Goal: Register for event/course

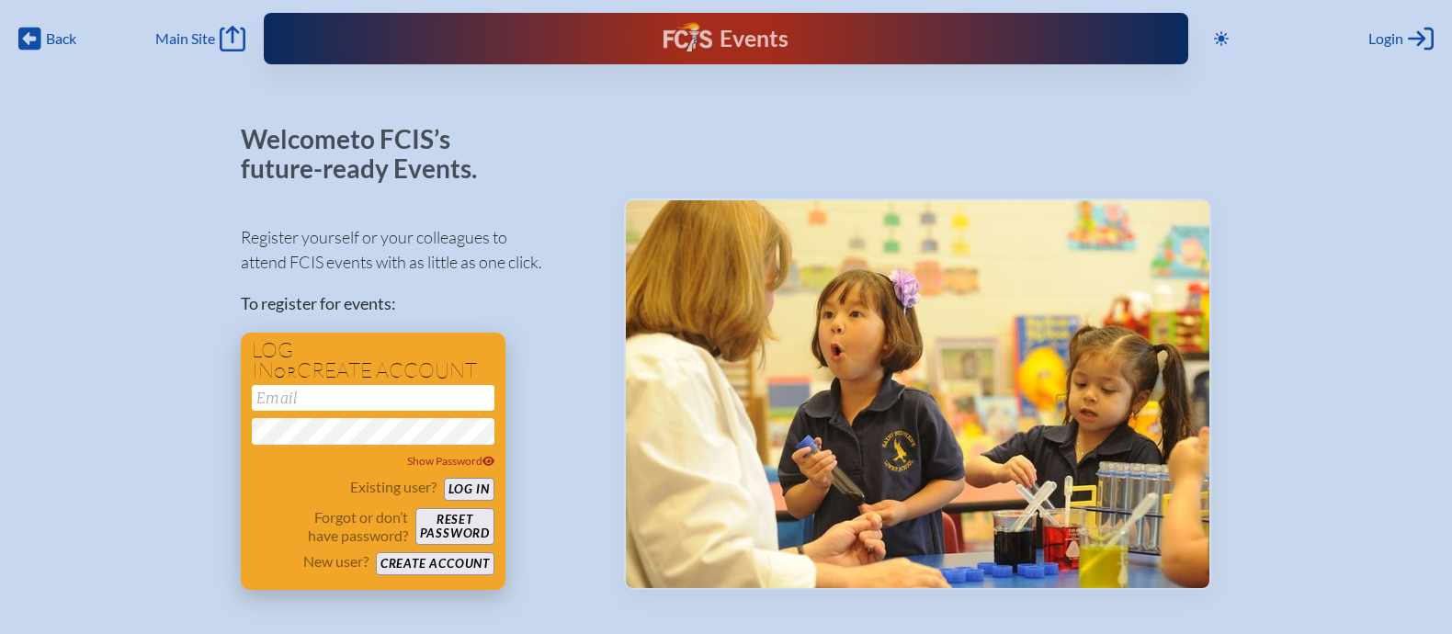
type input "[EMAIL_ADDRESS][DOMAIN_NAME]"
click at [466, 483] on button "Log in" at bounding box center [469, 489] width 51 height 23
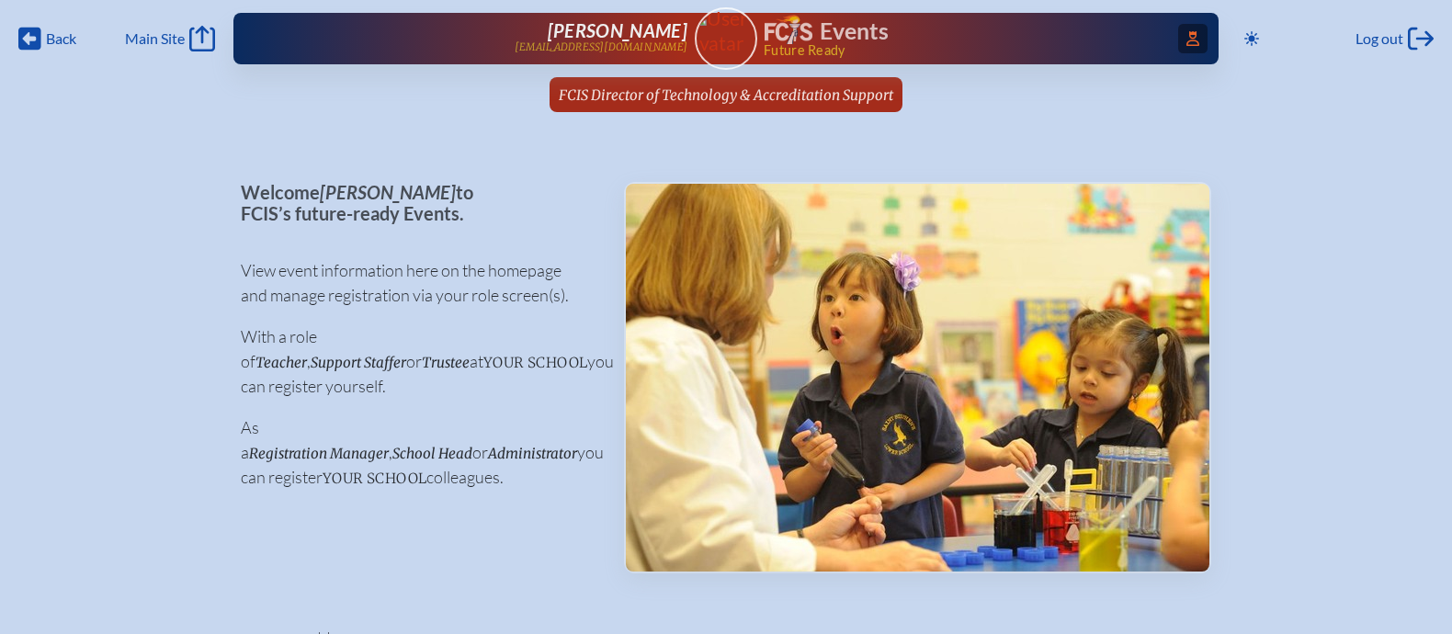
click at [1178, 40] on span "Access Users..." at bounding box center [1192, 38] width 29 height 29
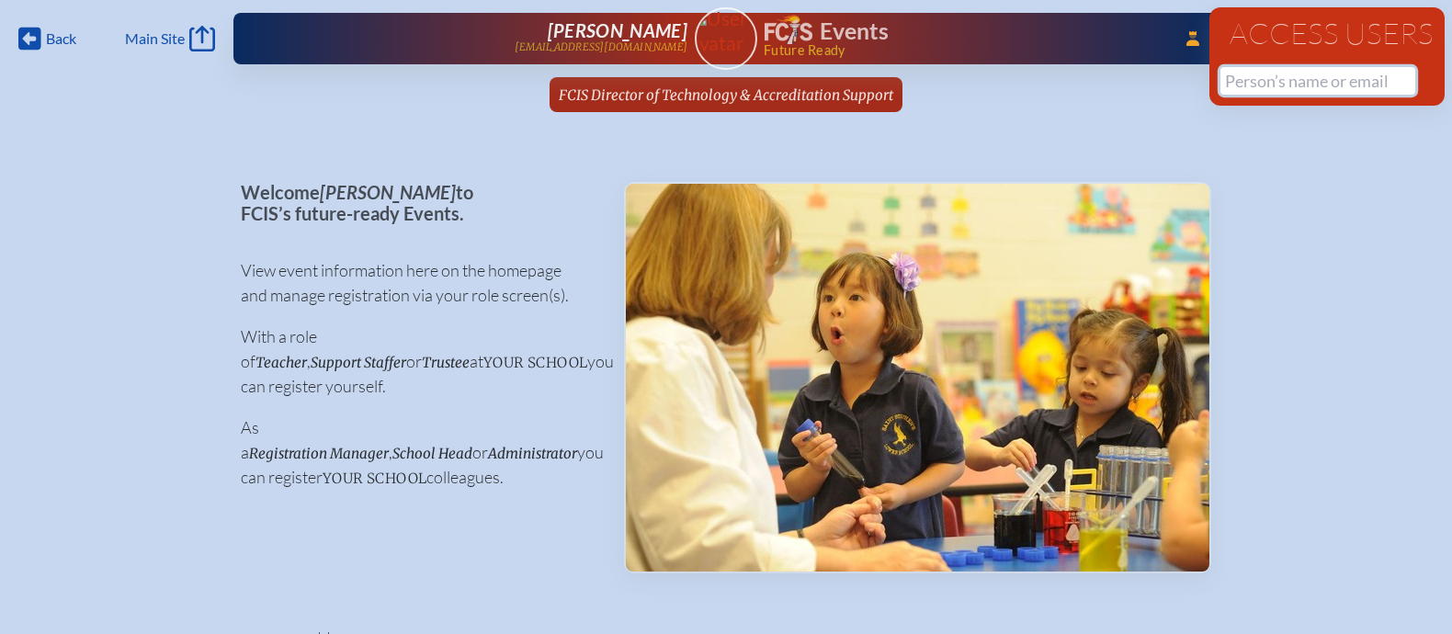
click at [1237, 80] on input "text" at bounding box center [1317, 81] width 195 height 28
paste input "[PERSON_NAME]"
type input "Shell"
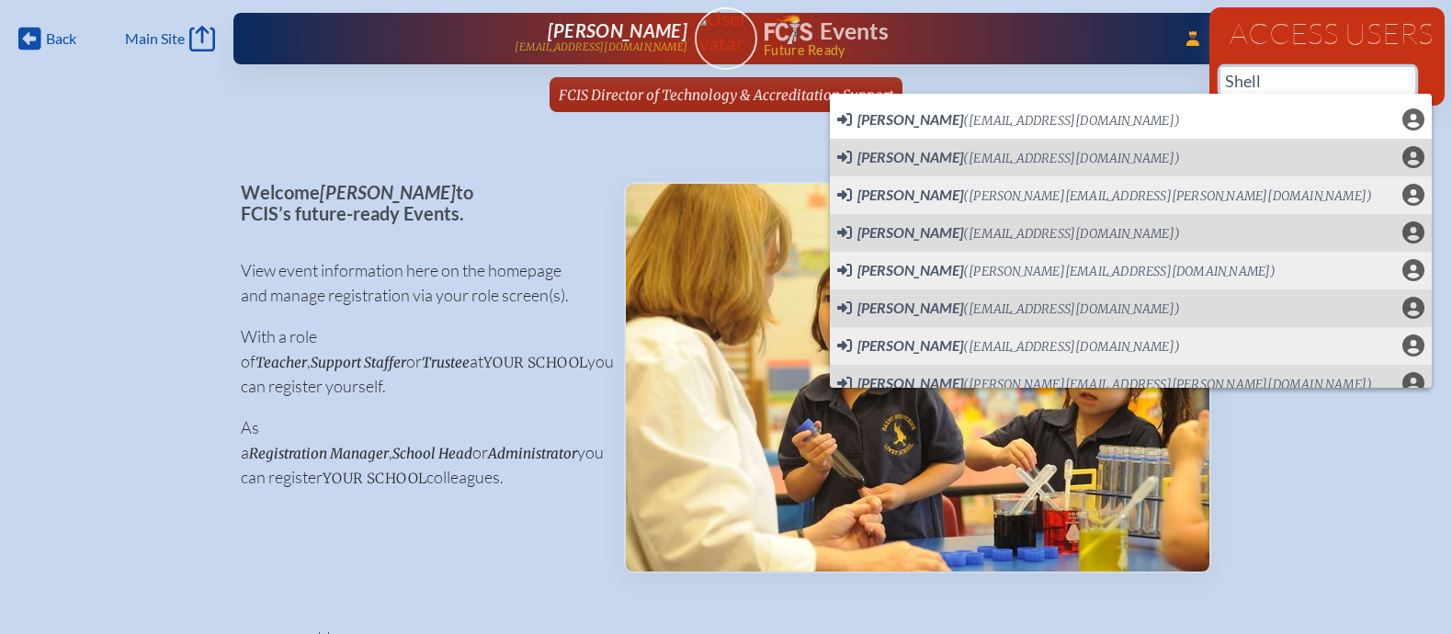
drag, startPoint x: 1263, startPoint y: 77, endPoint x: 1169, endPoint y: 74, distance: 94.7
click at [1168, 75] on div "Back Back Main Site Main Site Toggle to Dark Mode Log out Log out ...Close Acce…" at bounding box center [726, 61] width 1452 height 123
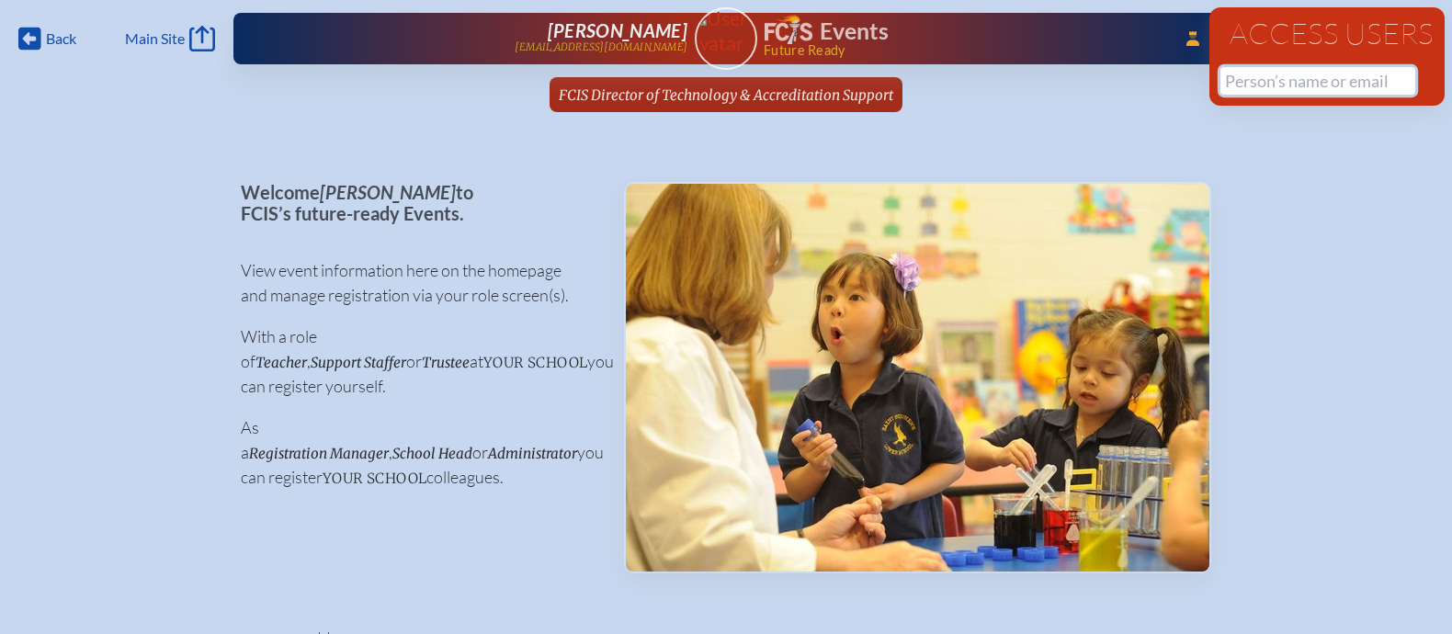
paste input "[PERSON_NAME]"
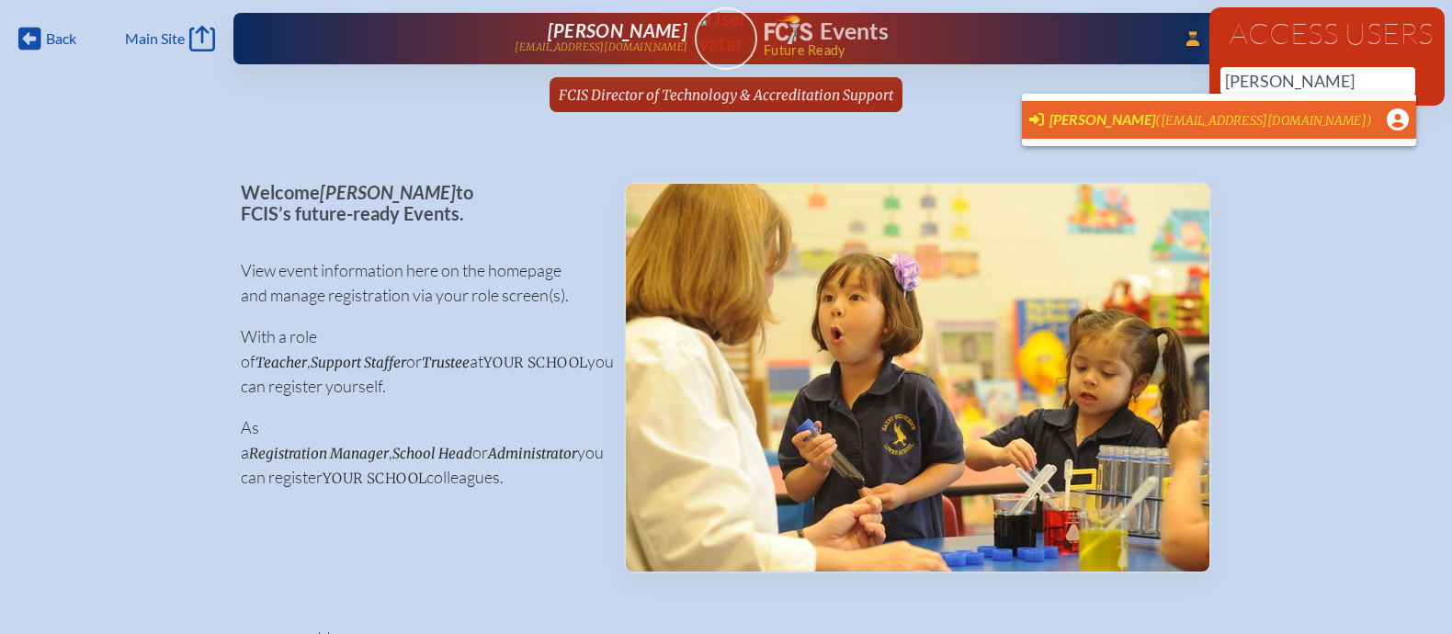
click at [1160, 115] on span "(rrodriguez@ransomeverglades.org)" at bounding box center [1263, 121] width 217 height 16
type input "[EMAIL_ADDRESS][DOMAIN_NAME]"
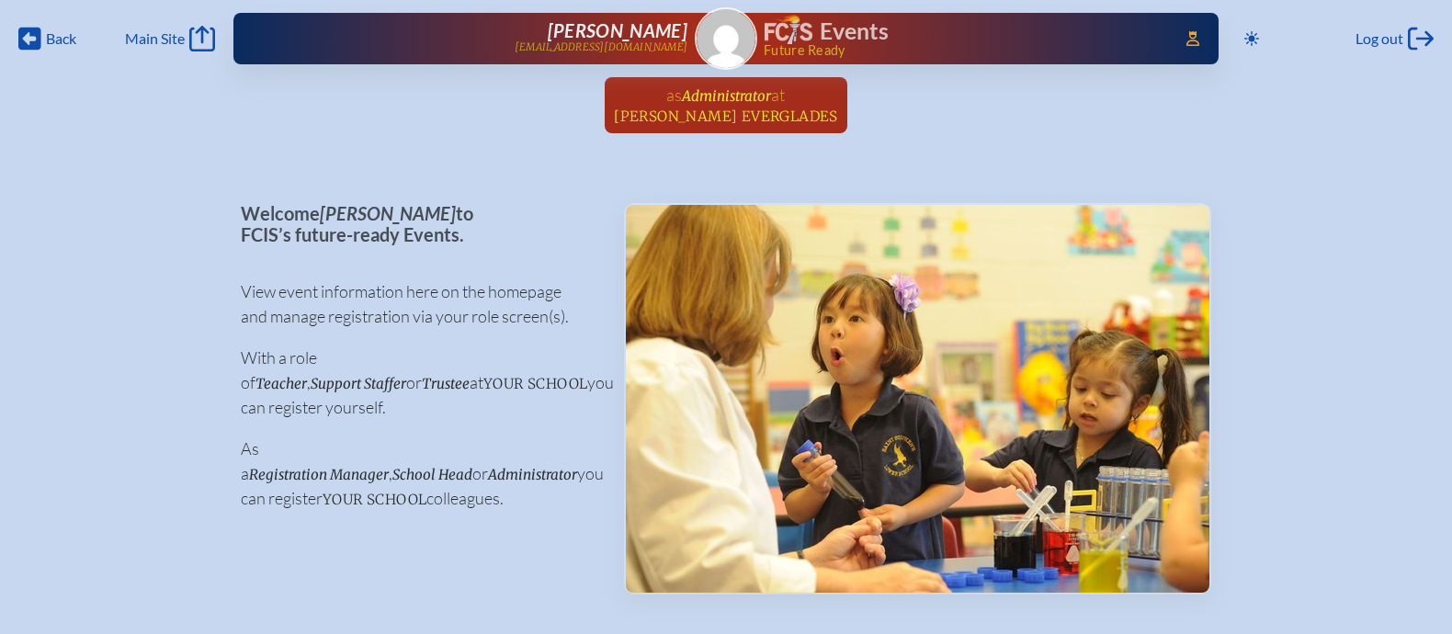
click at [759, 101] on span "Administrator" at bounding box center [726, 95] width 89 height 17
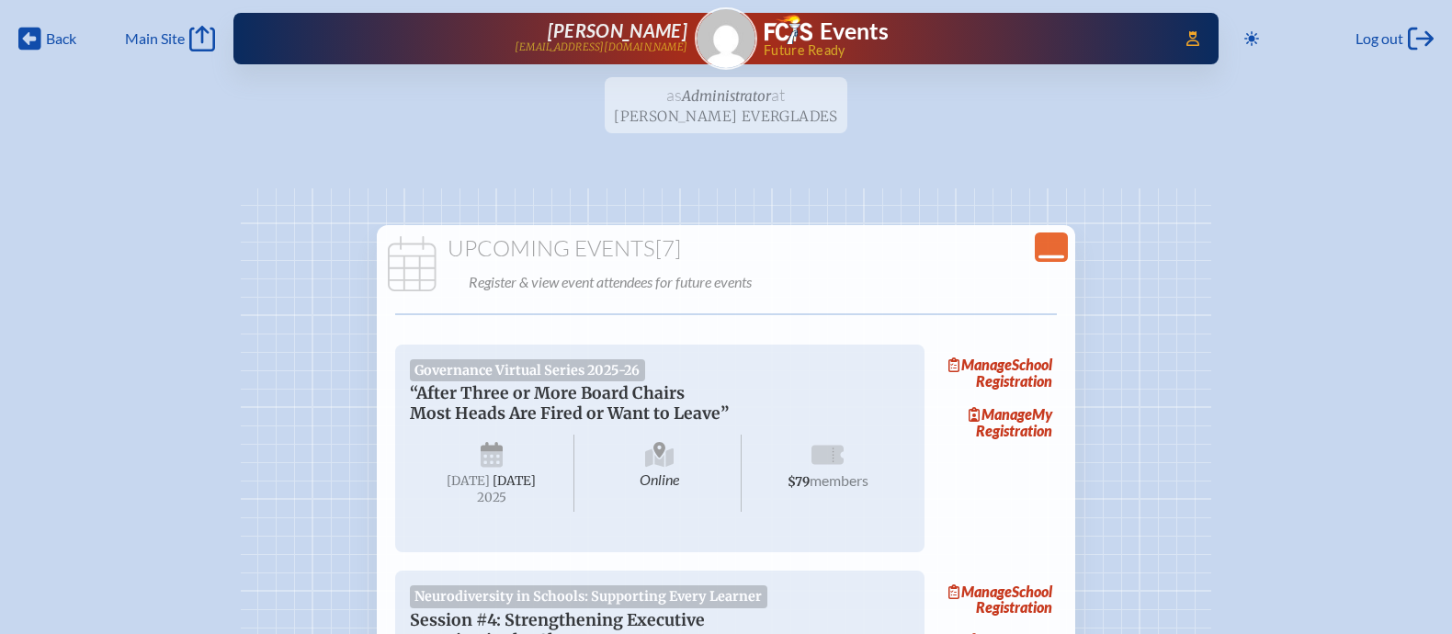
click at [1060, 243] on icon "Close Console" at bounding box center [1051, 247] width 26 height 26
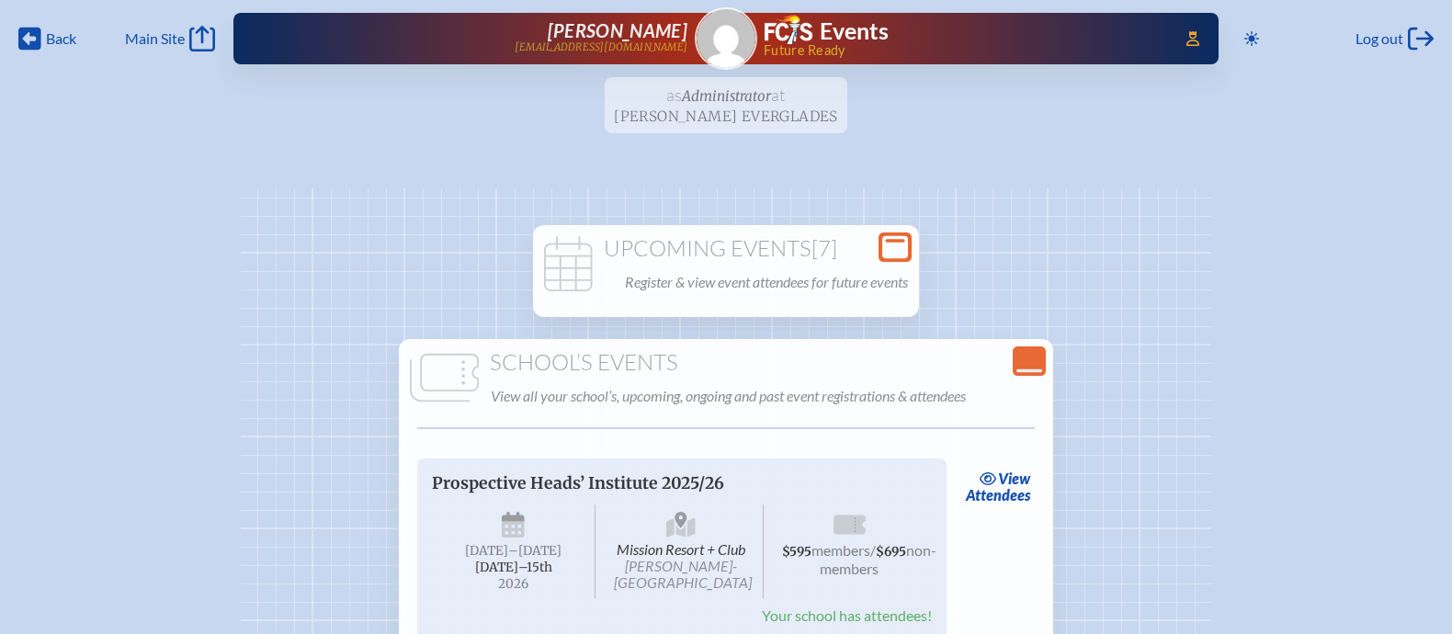
scroll to position [185, 0]
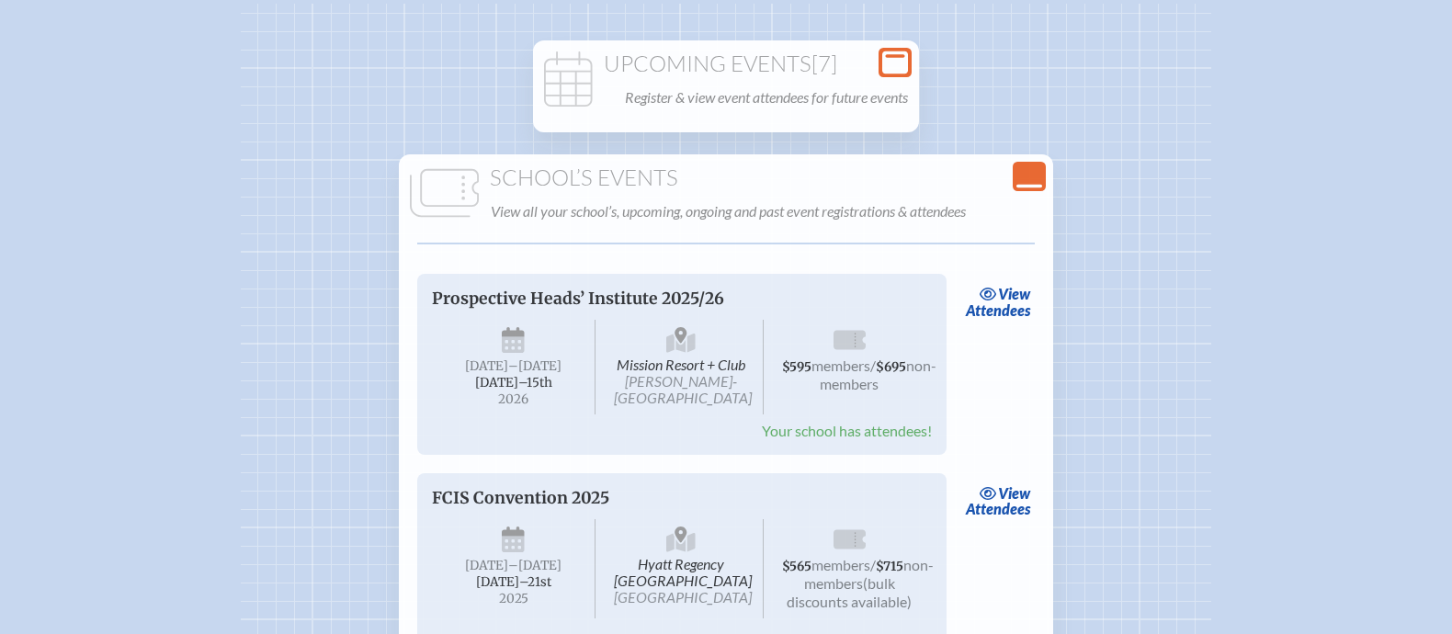
click at [1021, 173] on icon "Close Console" at bounding box center [1029, 177] width 26 height 26
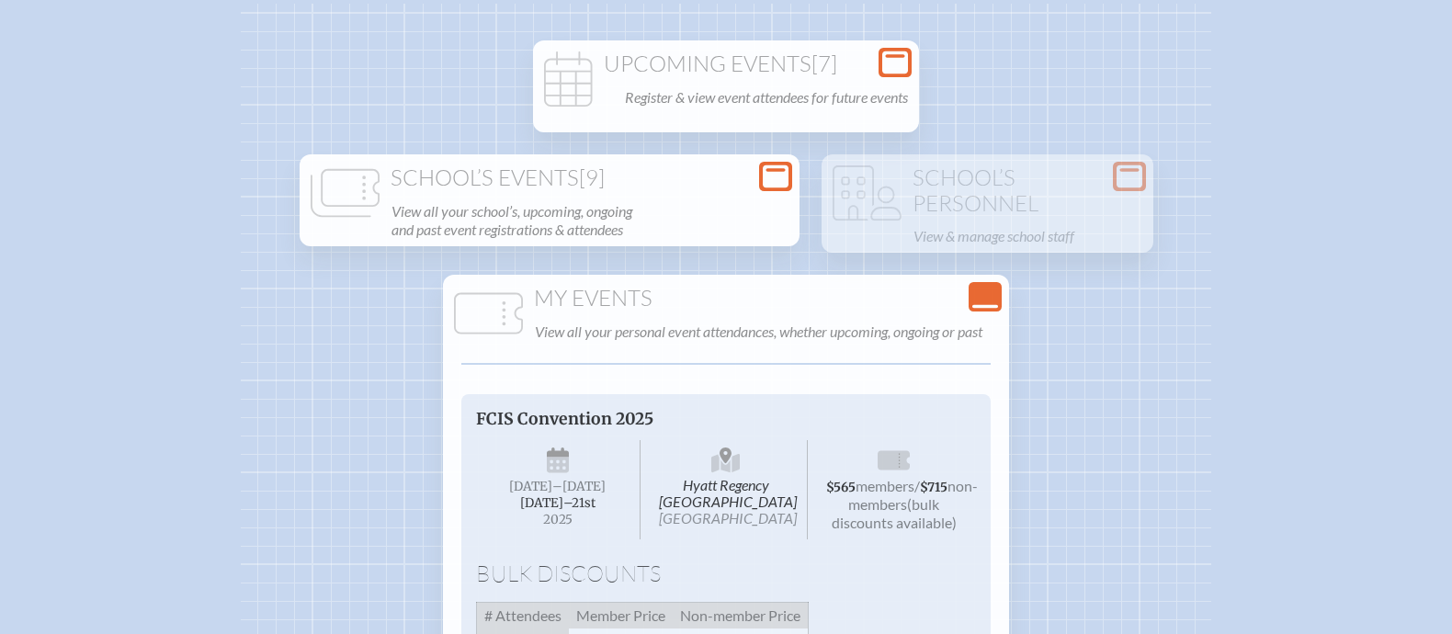
click at [982, 280] on div "Close Console My Events View all your personal event attendances, whether upcom…" at bounding box center [726, 635] width 566 height 720
click at [778, 61] on h1 "Upcoming Events [7]" at bounding box center [725, 64] width 371 height 26
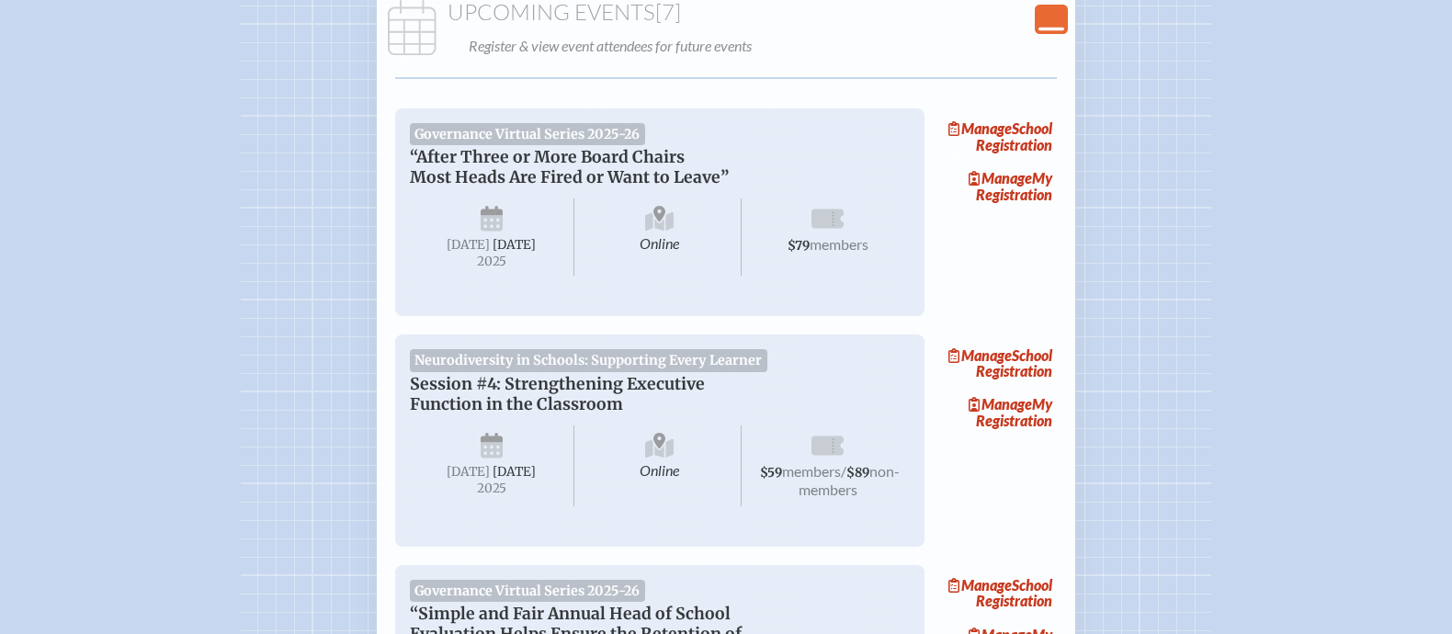
scroll to position [260, 0]
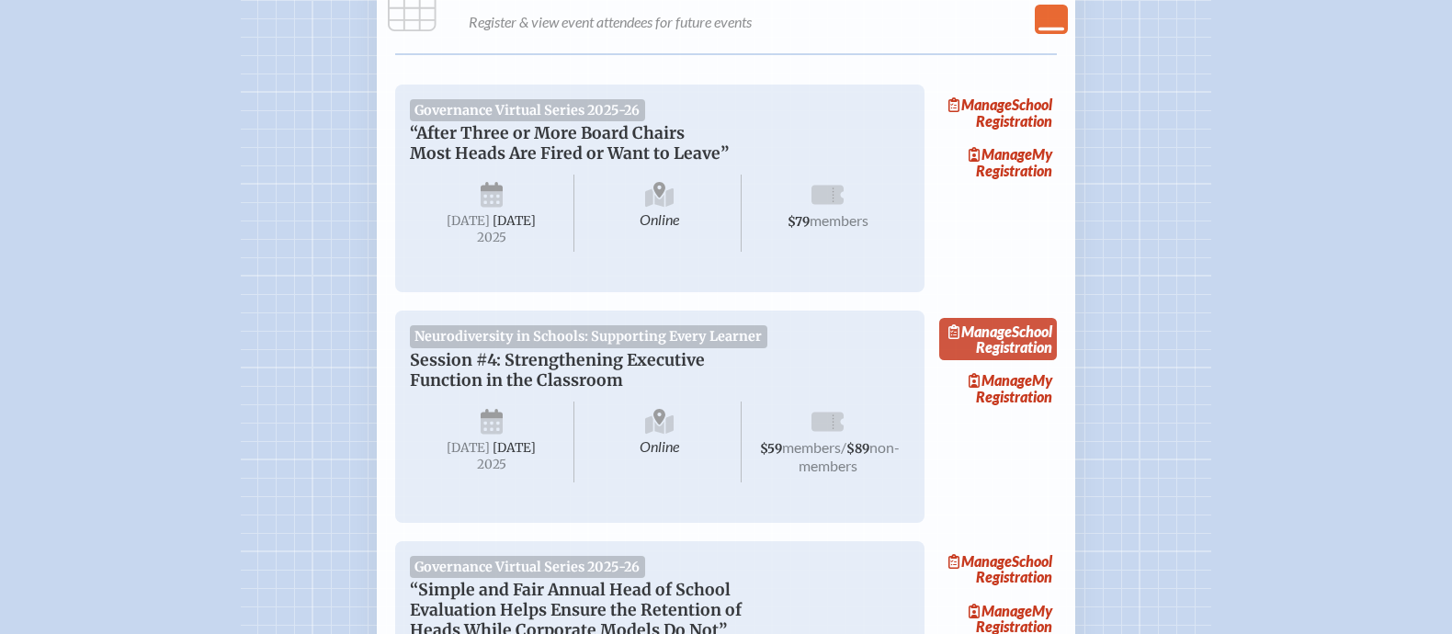
click at [1036, 360] on link "Manage School Registration" at bounding box center [998, 339] width 118 height 42
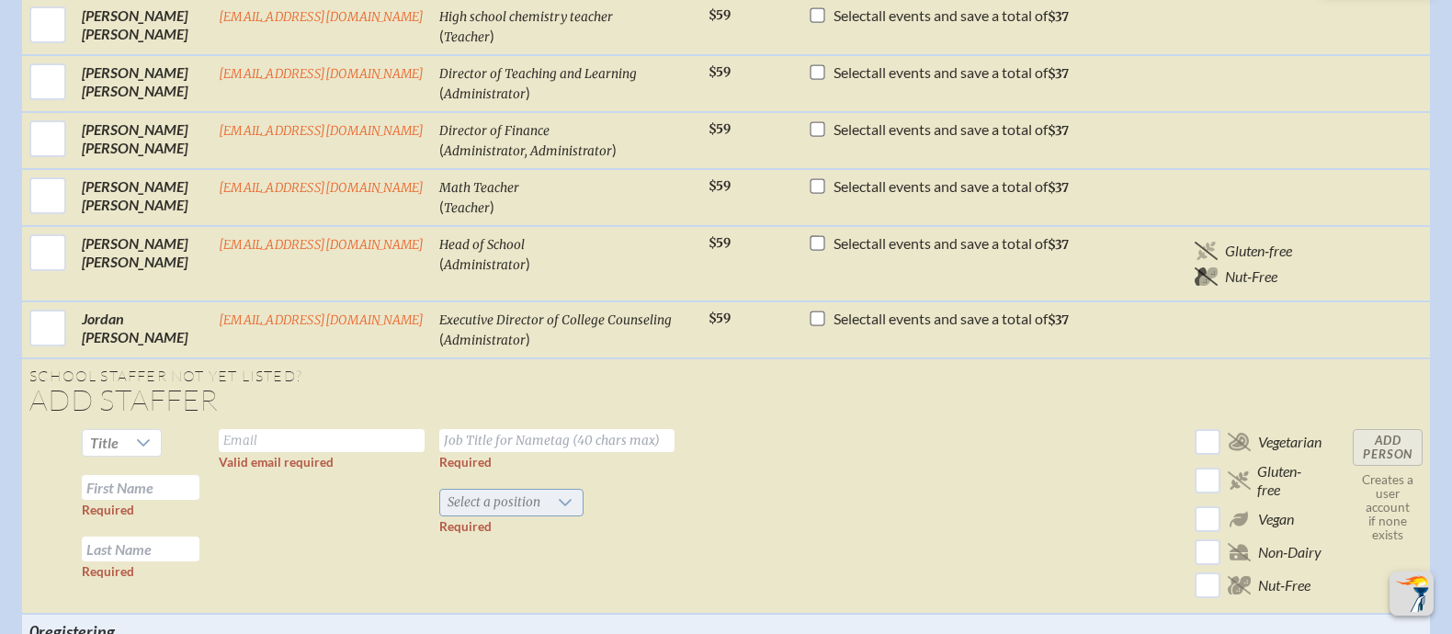
scroll to position [1340, 0]
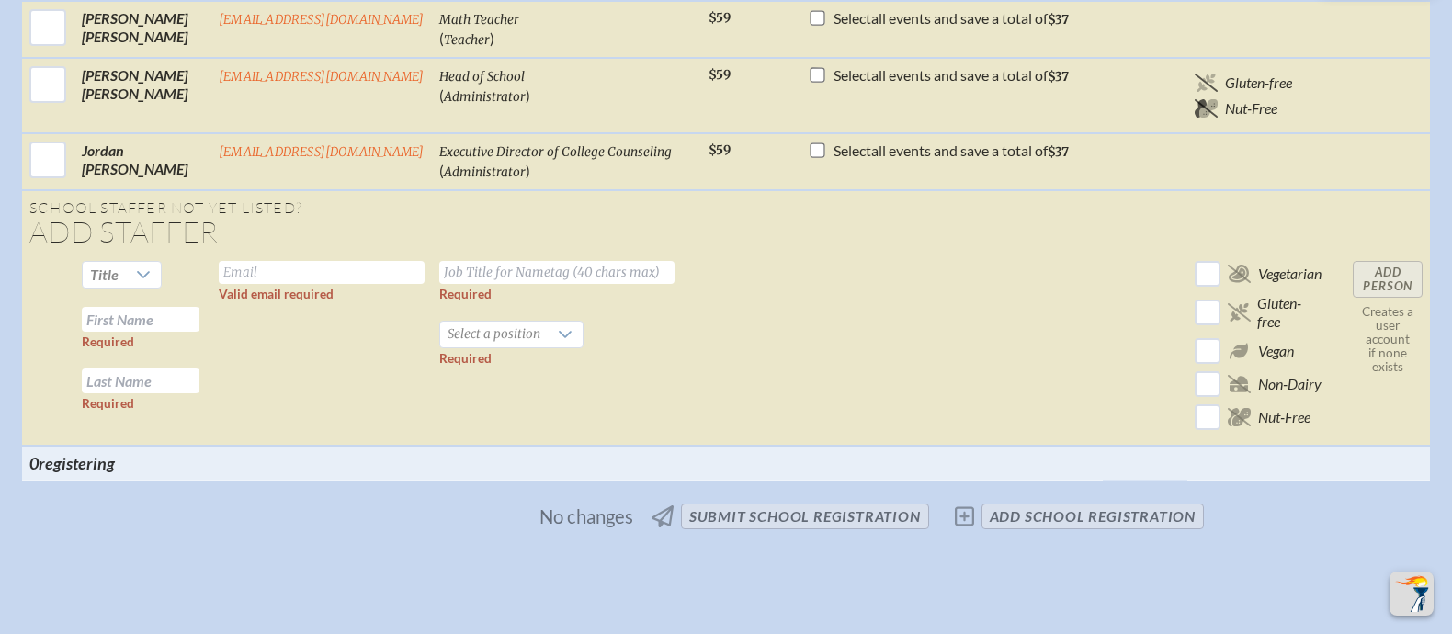
click at [289, 261] on input "text" at bounding box center [322, 272] width 206 height 23
click at [193, 307] on input "text" at bounding box center [141, 319] width 118 height 25
paste input "[PERSON_NAME]"
drag, startPoint x: 132, startPoint y: 262, endPoint x: 205, endPoint y: 262, distance: 72.6
click at [205, 262] on td "Title Shellie Perdigon Required Required" at bounding box center [142, 350] width 137 height 192
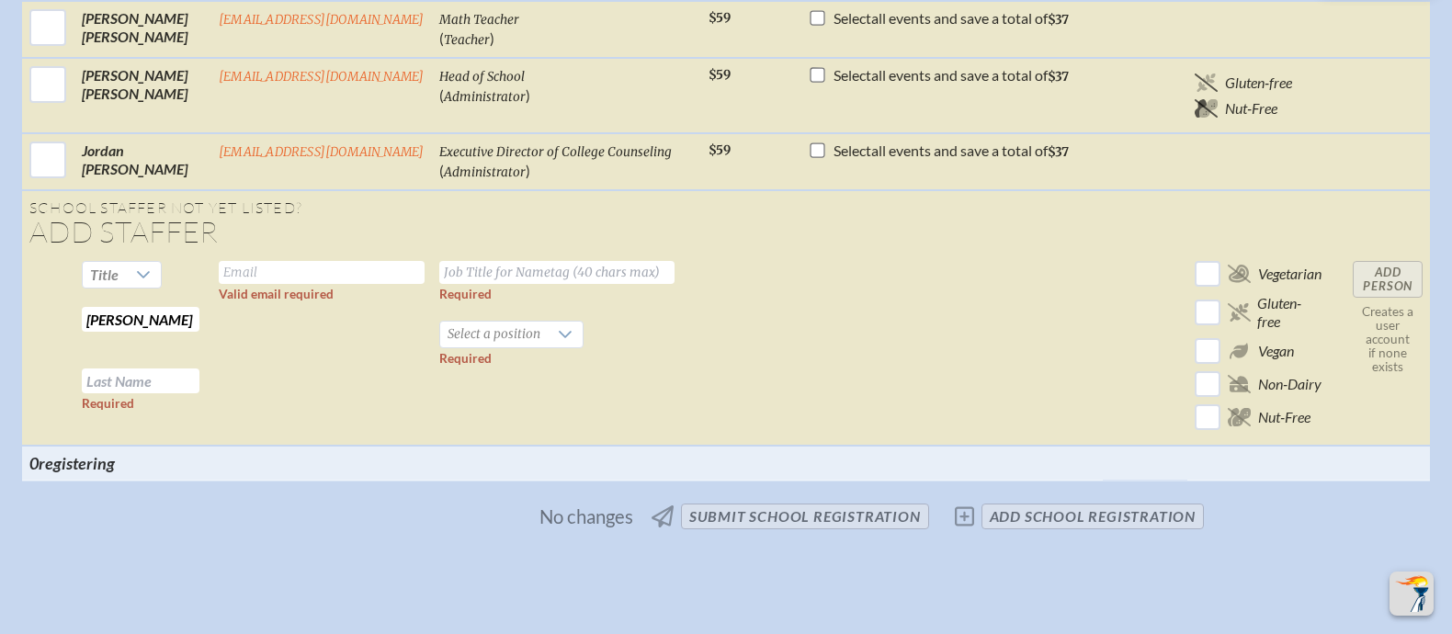
type input "Shellie"
click at [180, 368] on input "text" at bounding box center [141, 380] width 118 height 25
paste input "Perdigon"
click at [91, 368] on input "Perdigon" at bounding box center [141, 380] width 118 height 25
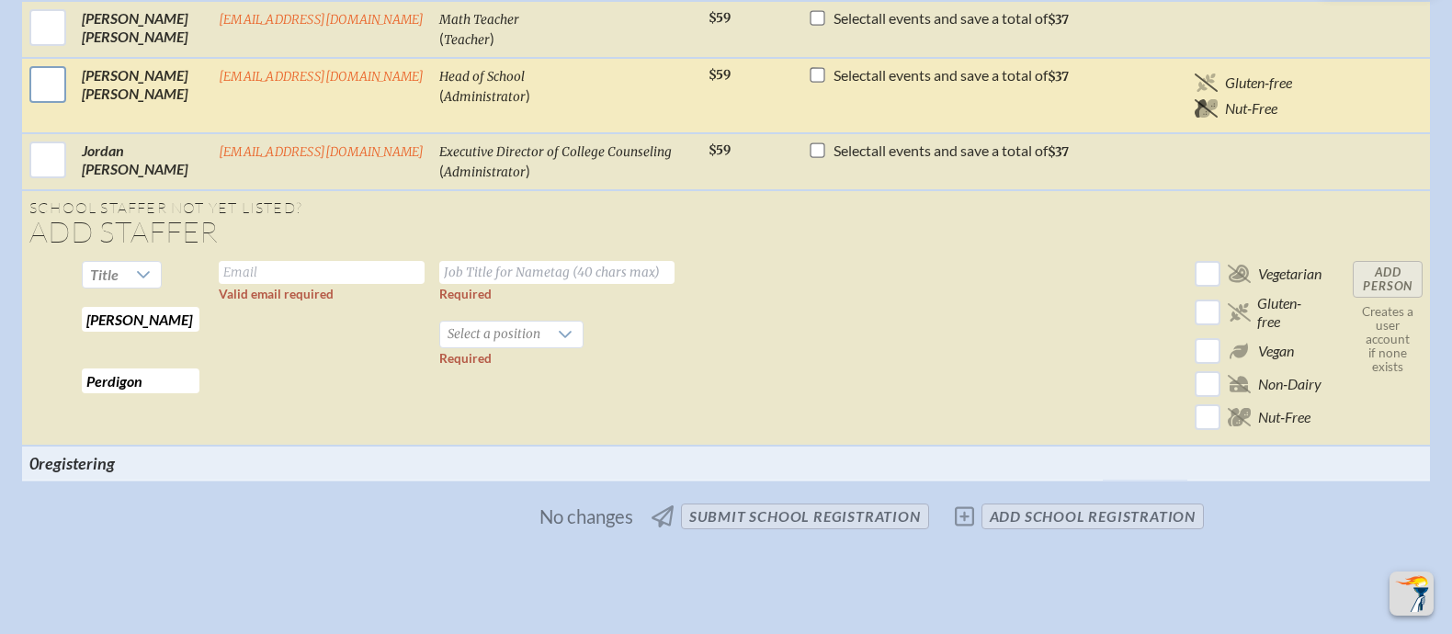
type input "Perdigon"
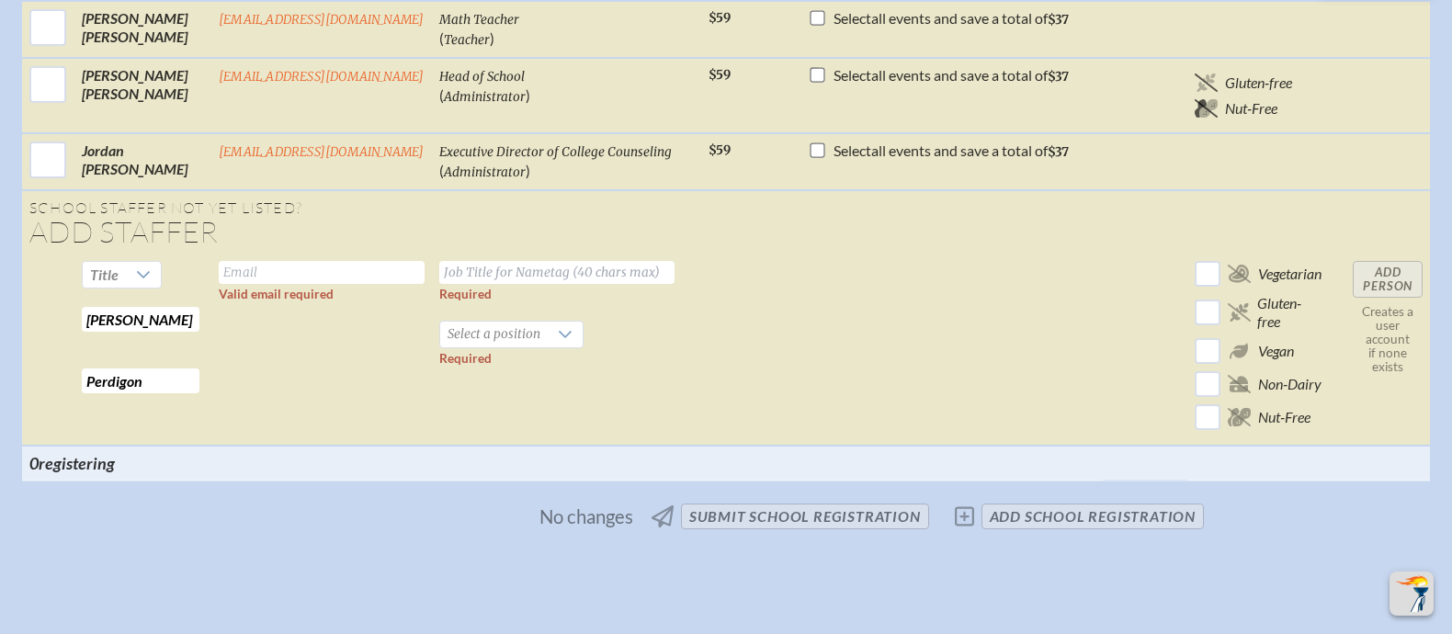
click at [531, 261] on input "text" at bounding box center [556, 272] width 235 height 23
paste input "Student Support Services Supervisor"
type input "Student Support Services Supervisor"
click at [526, 322] on span "Select a position" at bounding box center [494, 335] width 108 height 26
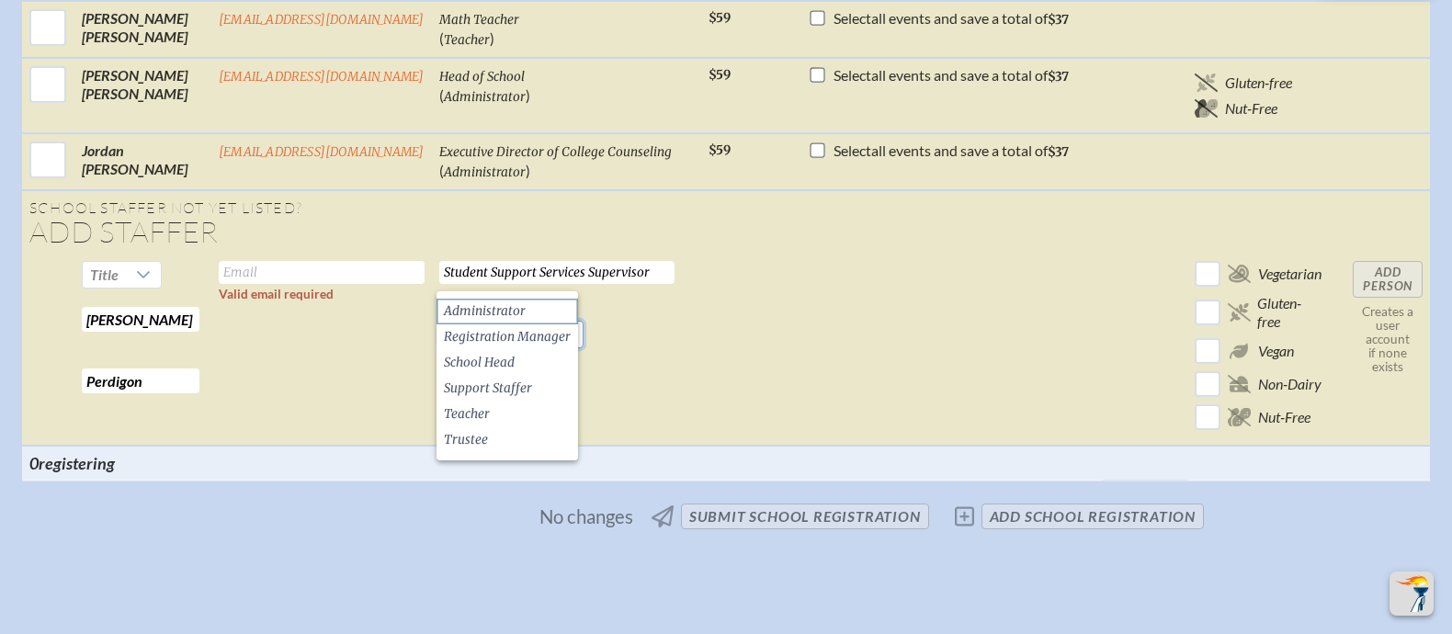
click at [513, 302] on span "Administrator" at bounding box center [485, 311] width 82 height 18
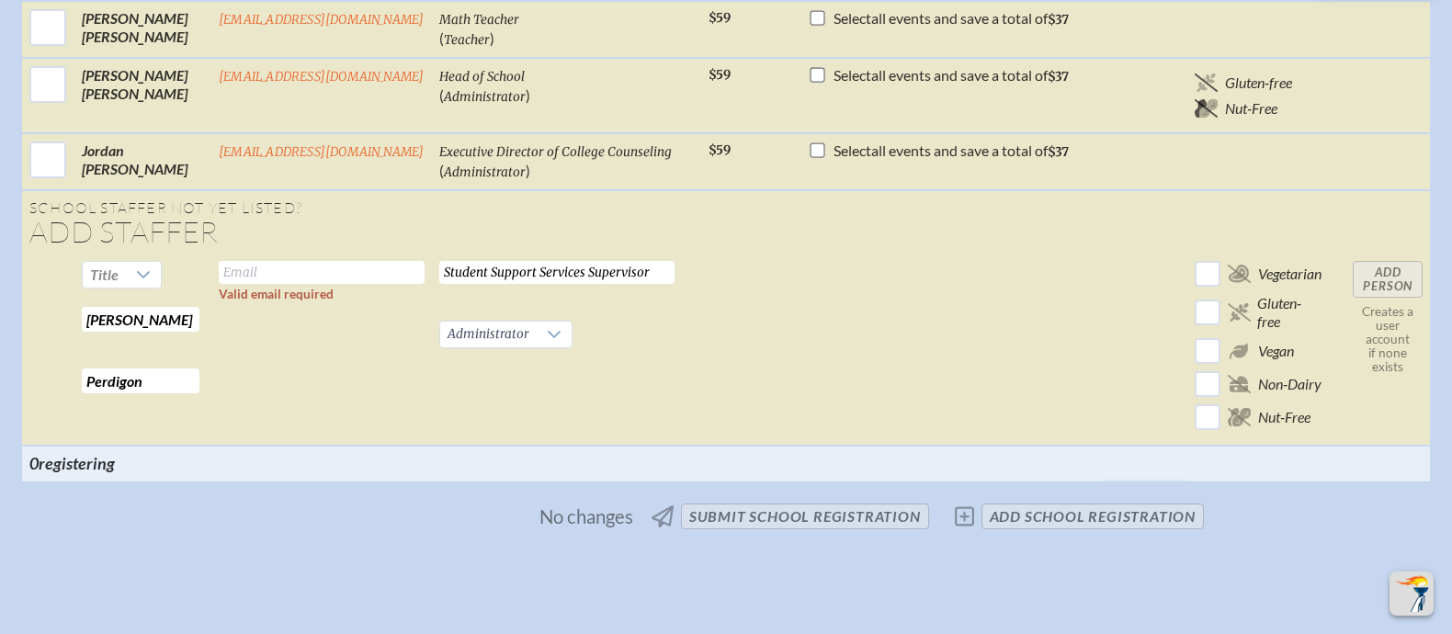
click at [329, 254] on td "Valid email required" at bounding box center [321, 350] width 221 height 192
click at [335, 261] on input "text" at bounding box center [322, 272] width 206 height 23
paste input "[EMAIL_ADDRESS][DOMAIN_NAME]"
type input "[EMAIL_ADDRESS][DOMAIN_NAME]"
click at [305, 308] on td "sperdigon@ransomeverglades.org Valid email required" at bounding box center [321, 350] width 221 height 192
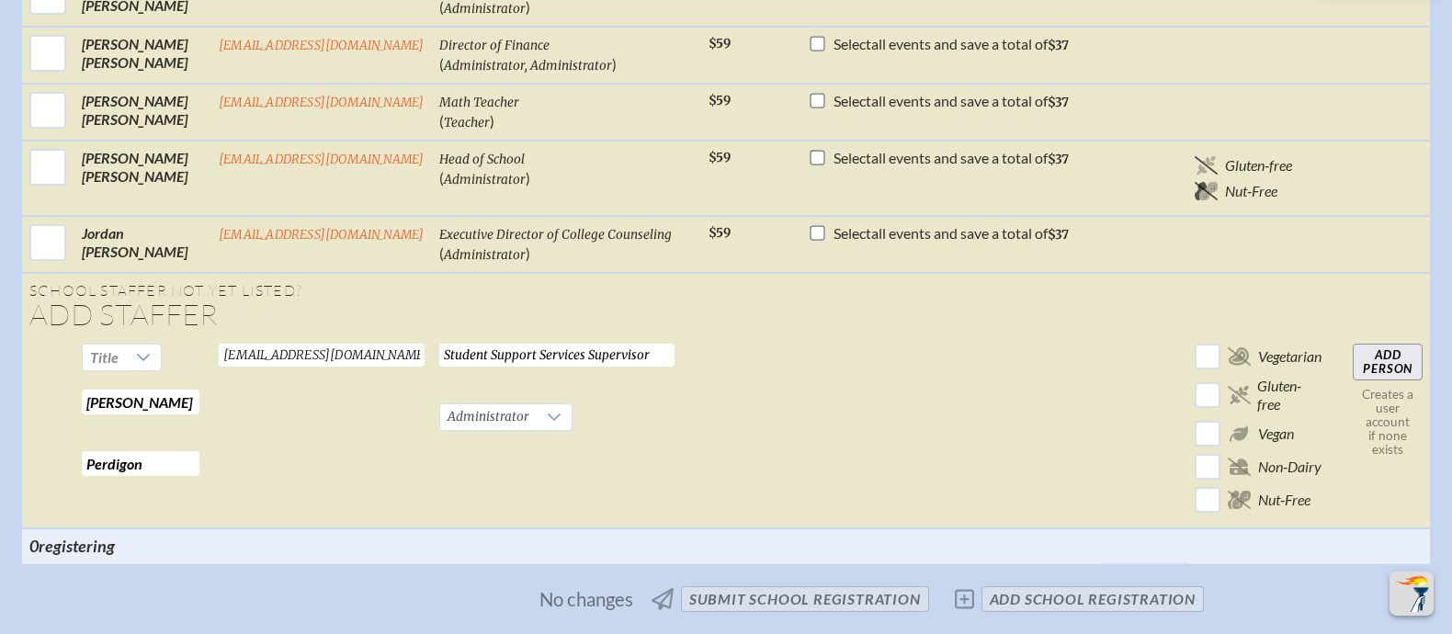
scroll to position [1288, 0]
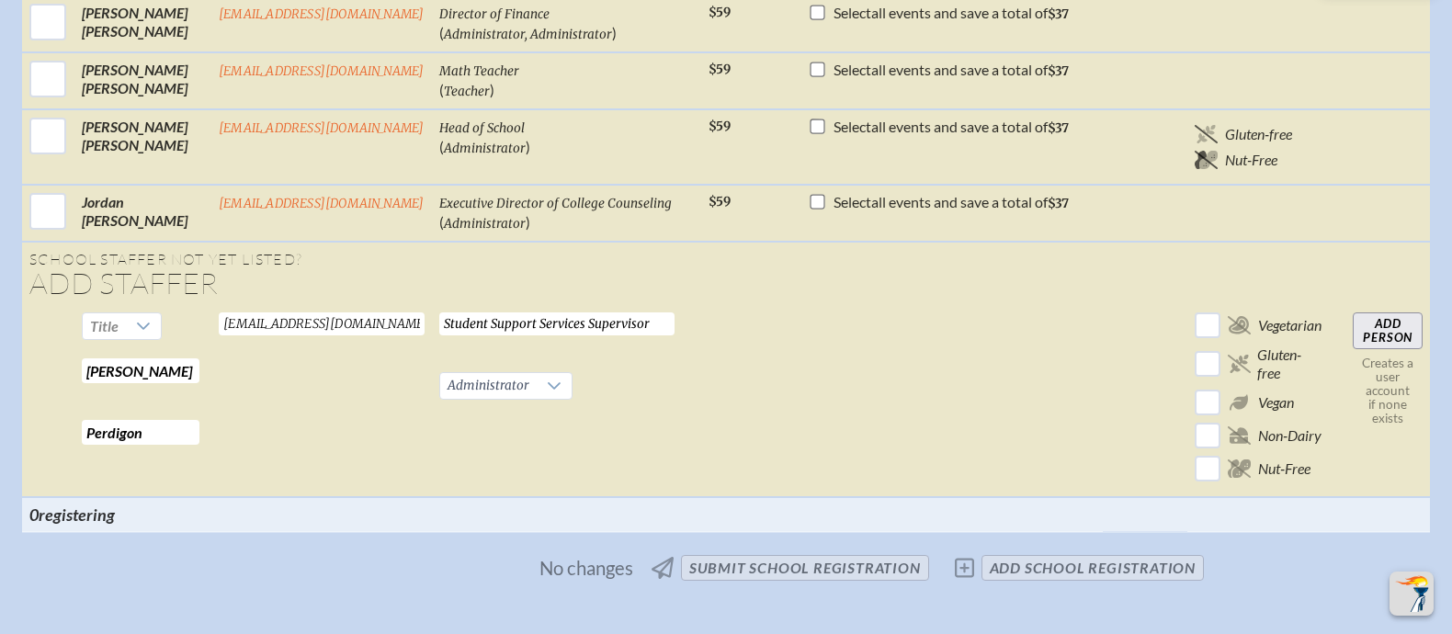
click at [1371, 312] on input "Add Person" at bounding box center [1388, 330] width 70 height 37
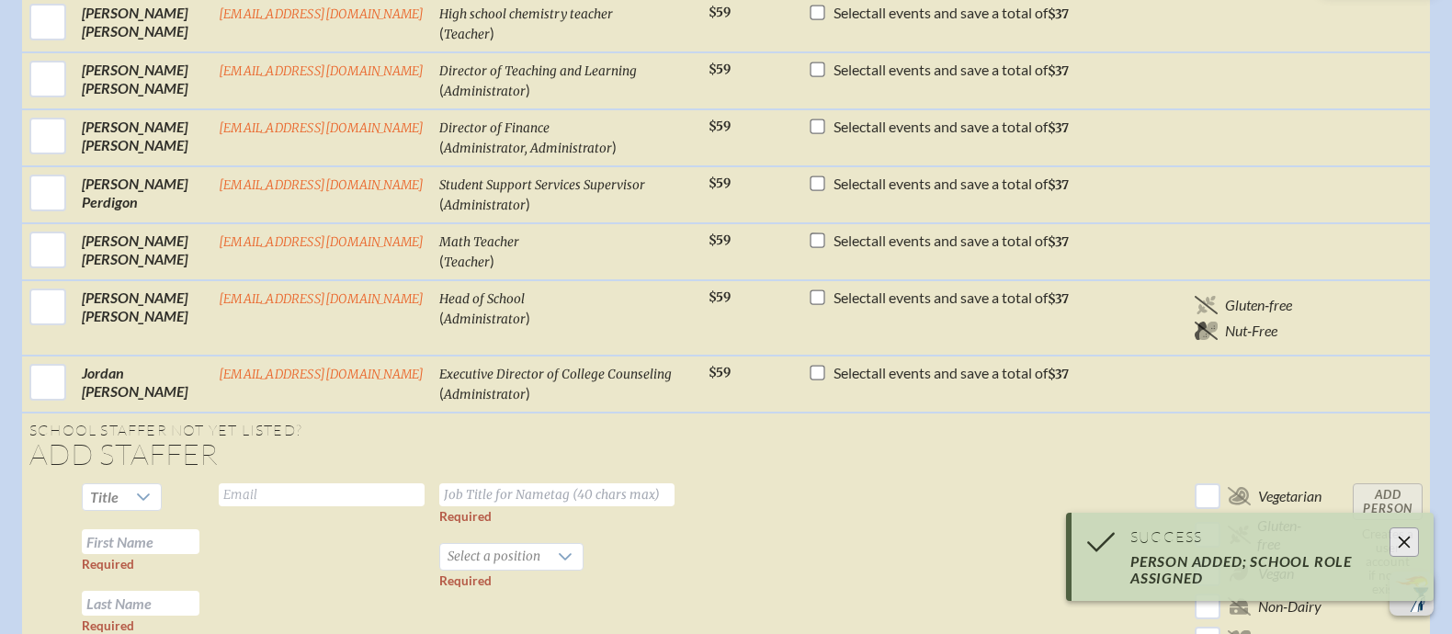
scroll to position [1167, 0]
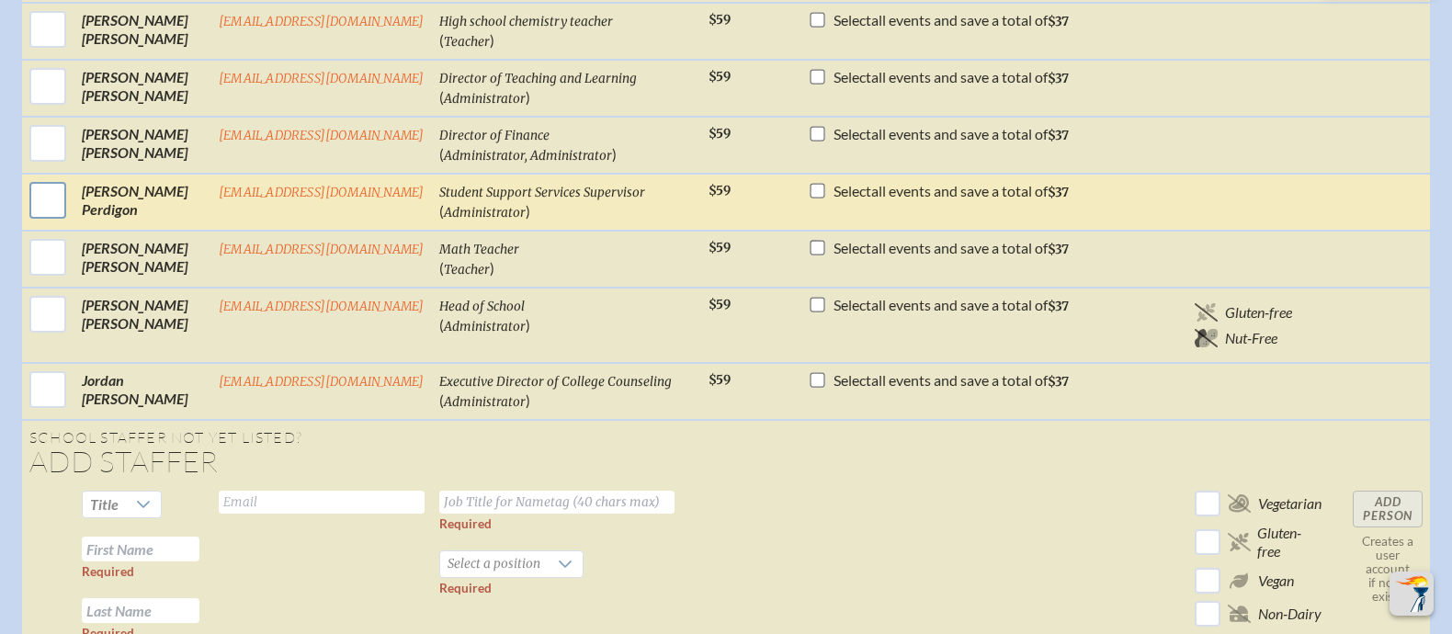
click at [36, 177] on input "checkbox" at bounding box center [48, 200] width 46 height 46
checkbox input "true"
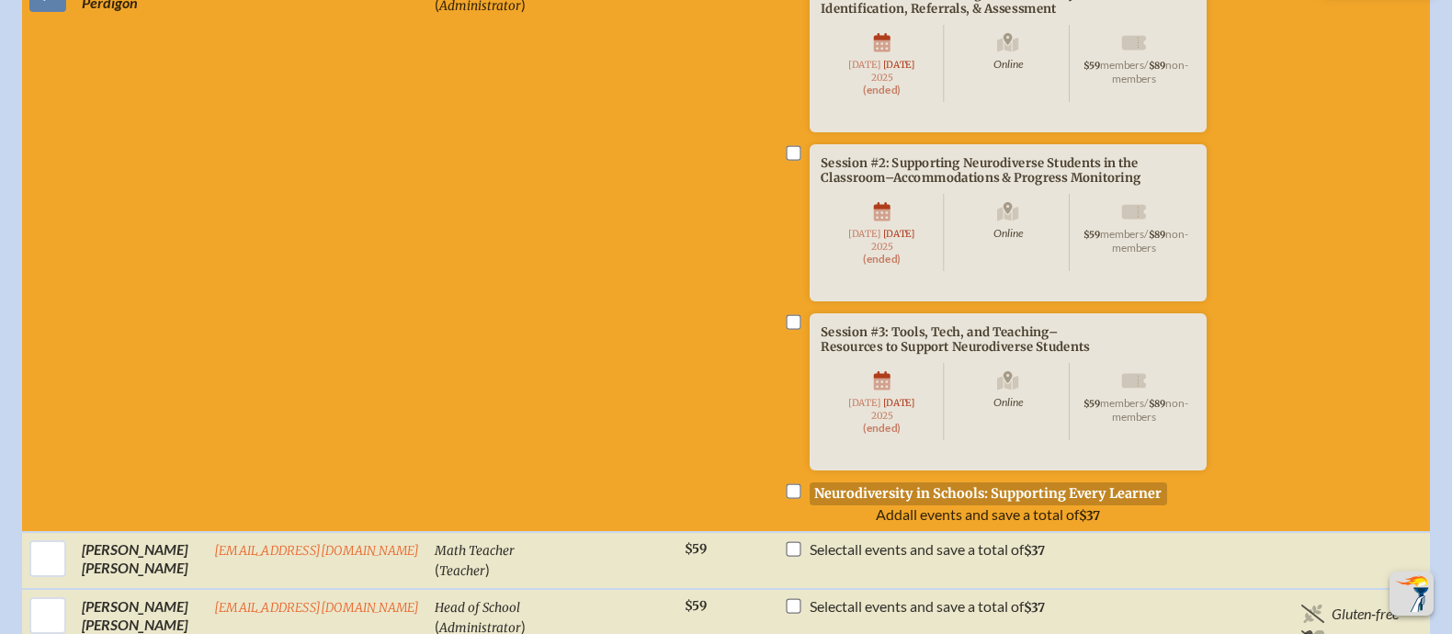
scroll to position [1377, 0]
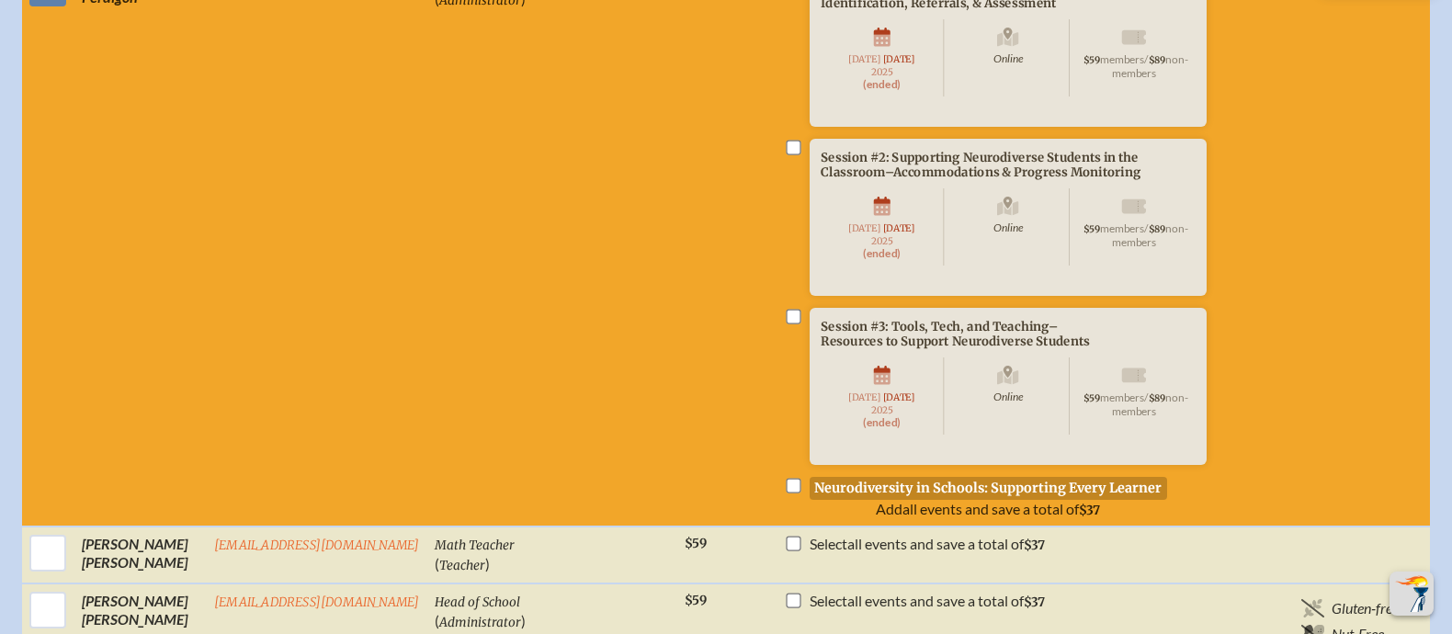
click at [786, 310] on input "checkbox" at bounding box center [793, 317] width 15 height 15
checkbox input "true"
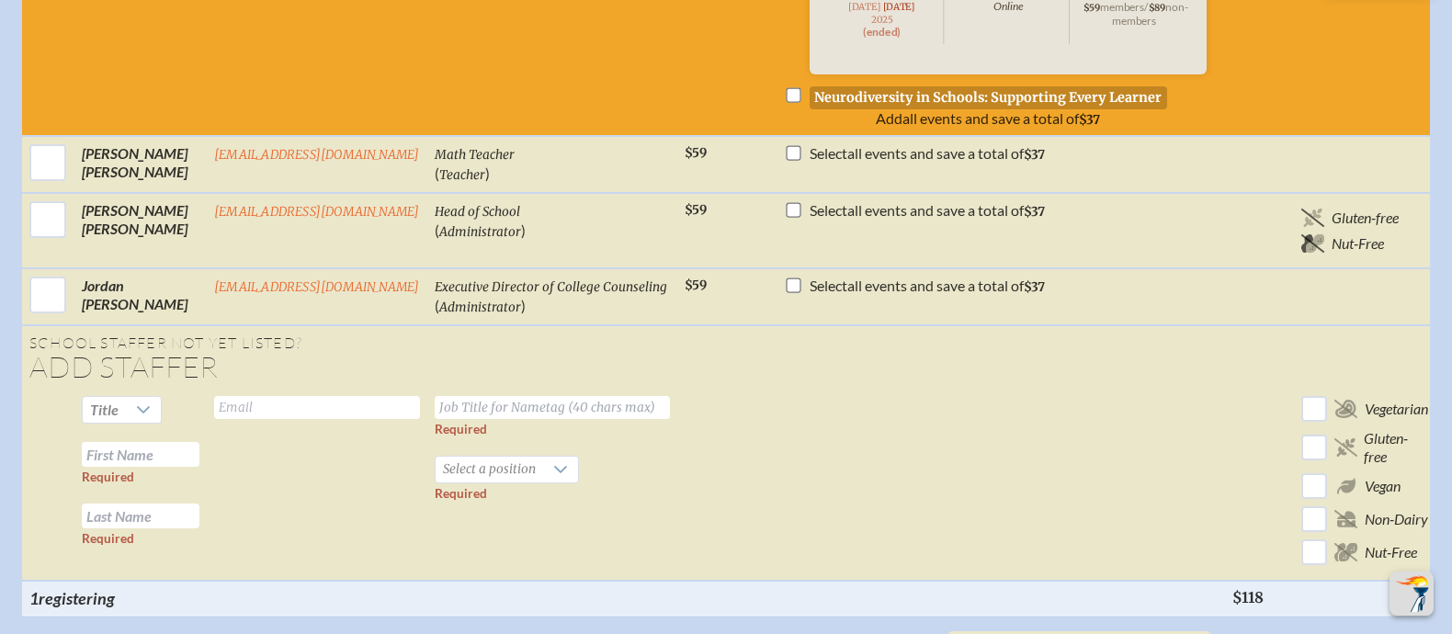
scroll to position [1981, 0]
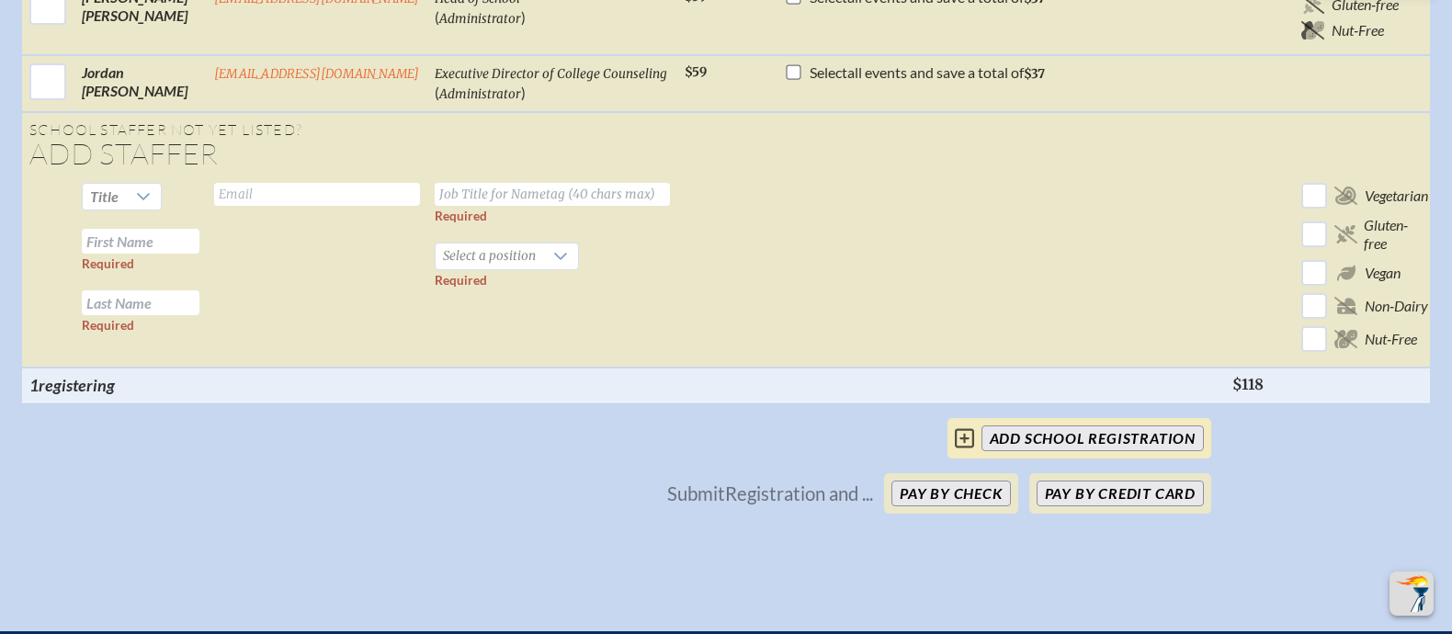
click at [1104, 436] on input "add School Registration" at bounding box center [1092, 438] width 222 height 26
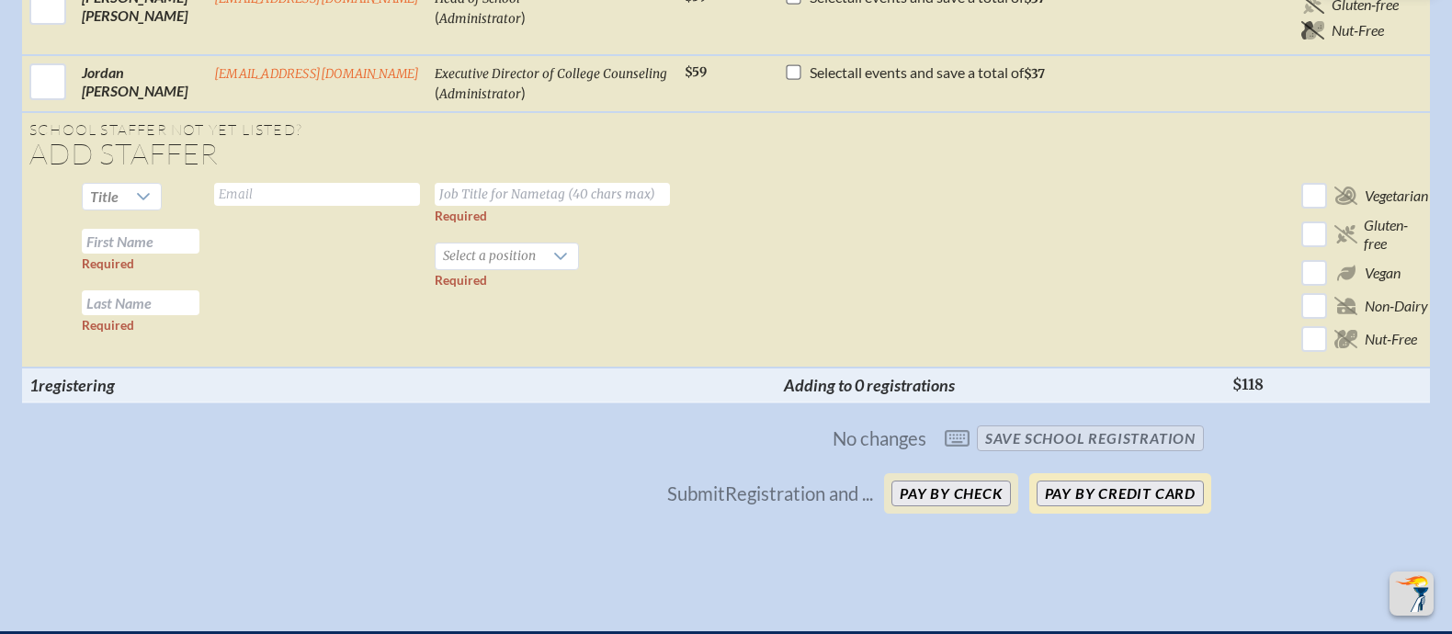
click at [1075, 481] on button "Pay by Credit Card" at bounding box center [1119, 494] width 167 height 26
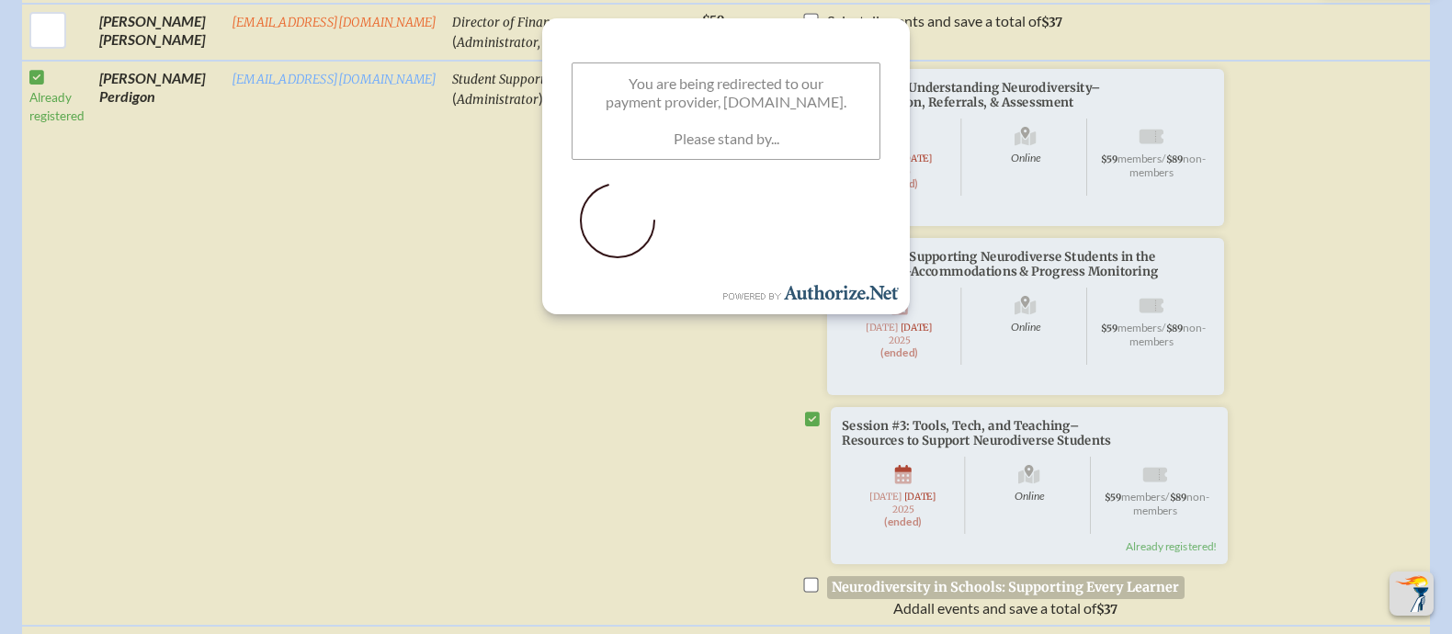
scroll to position [1276, 0]
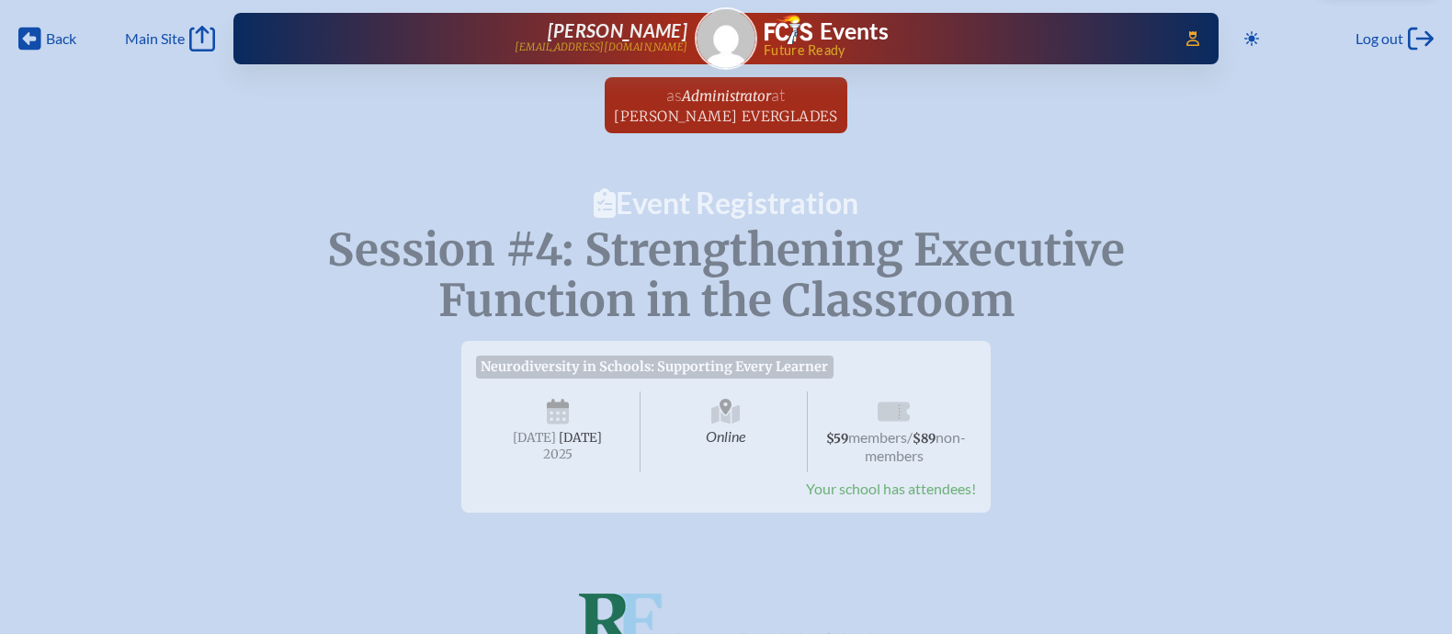
click at [740, 41] on img at bounding box center [726, 38] width 59 height 59
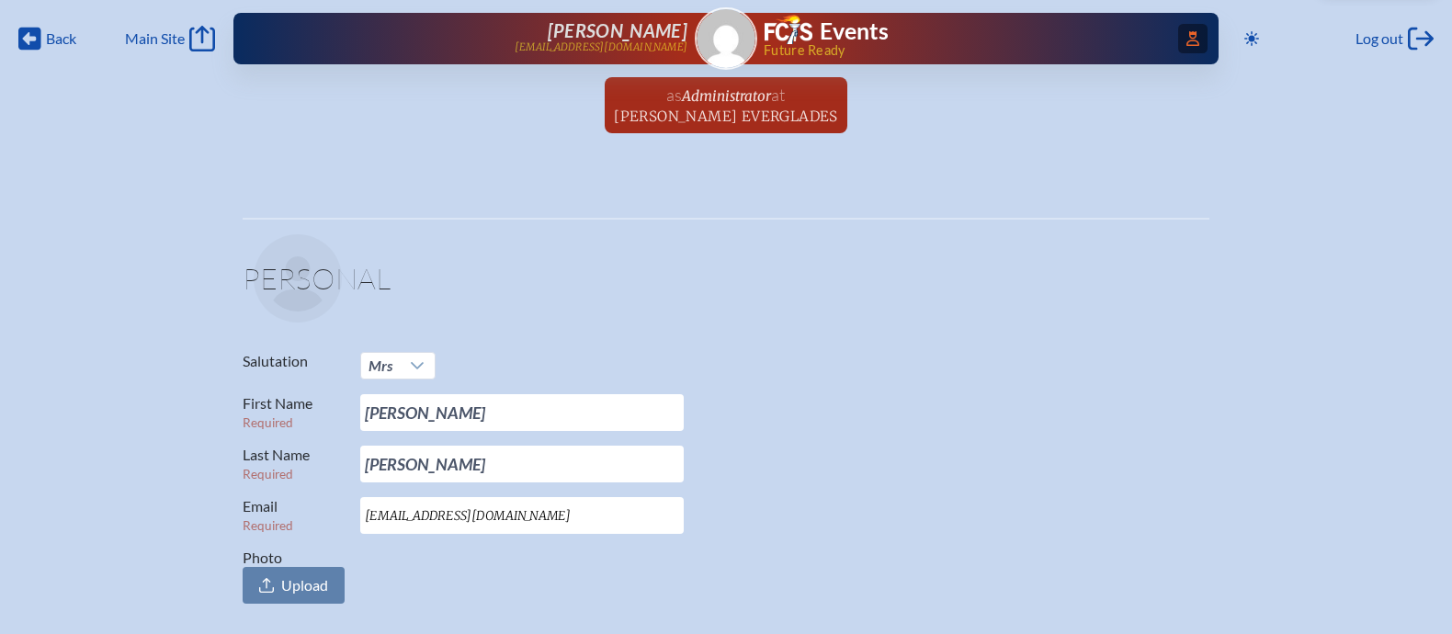
click at [1193, 40] on icon "Access Users..." at bounding box center [1192, 38] width 13 height 15
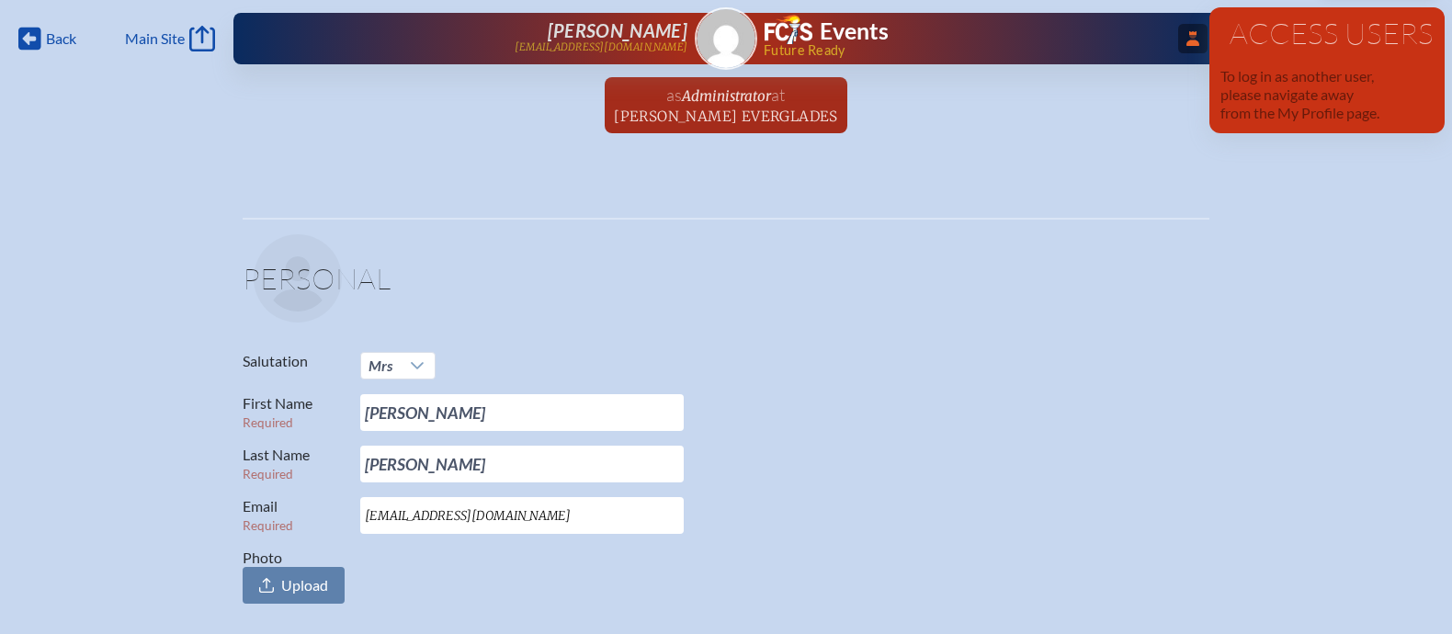
click at [1144, 112] on ul "as Administrator at [PERSON_NAME][GEOGRAPHIC_DATA] since [DATE]" at bounding box center [726, 110] width 1452 height 67
click at [903, 114] on ul "as Administrator at [PERSON_NAME][GEOGRAPHIC_DATA] since [DATE]" at bounding box center [726, 110] width 1452 height 67
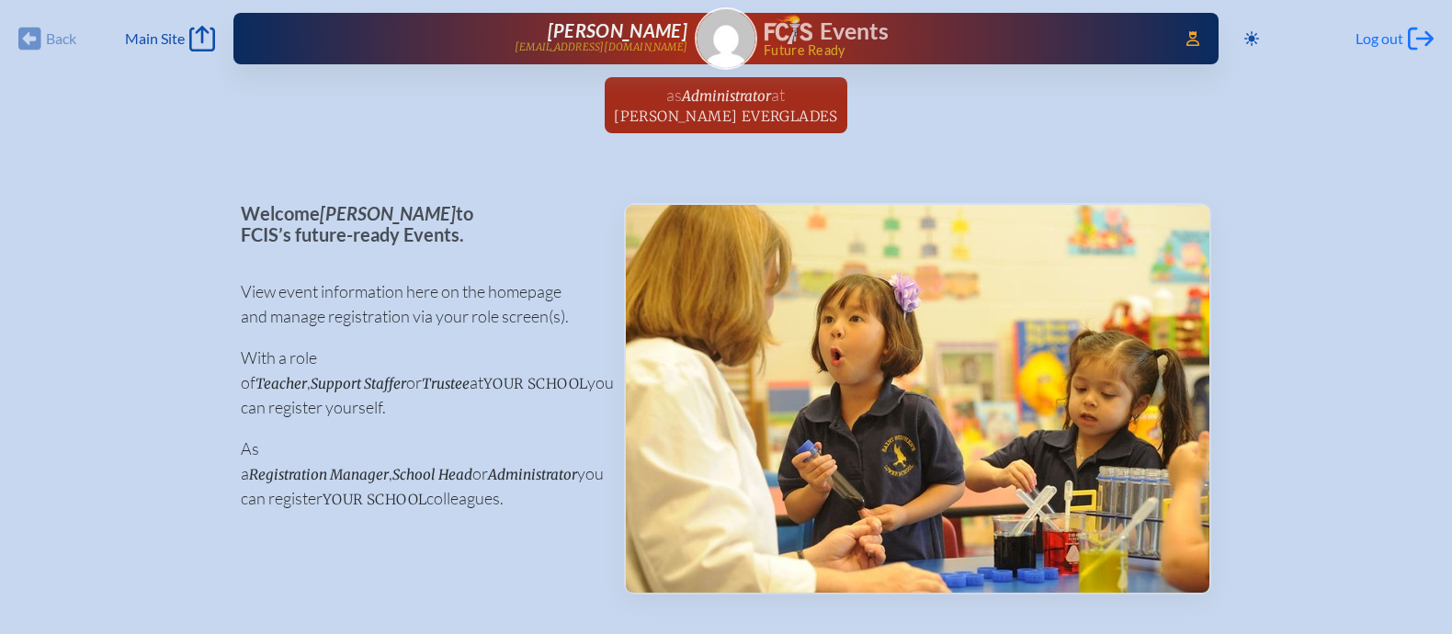
click at [1379, 33] on span "Log out" at bounding box center [1379, 38] width 48 height 18
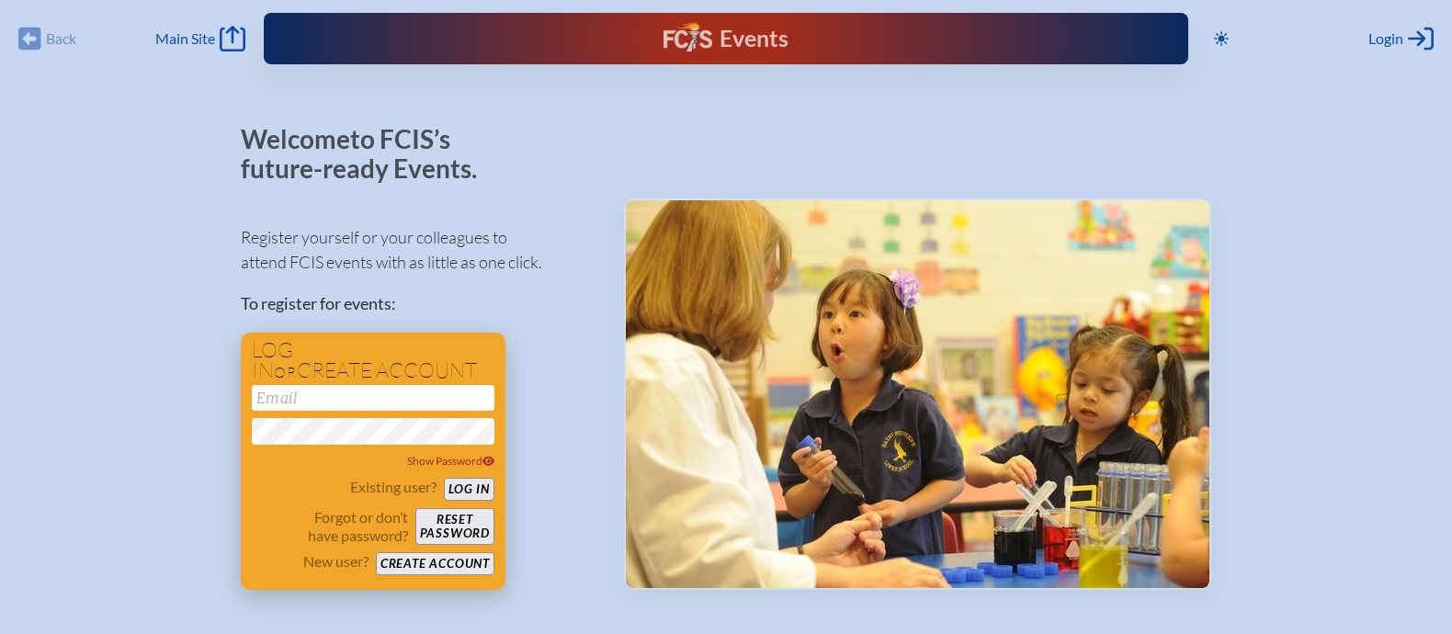
type input "[EMAIL_ADDRESS][DOMAIN_NAME]"
click at [456, 489] on button "Log in" at bounding box center [469, 489] width 51 height 23
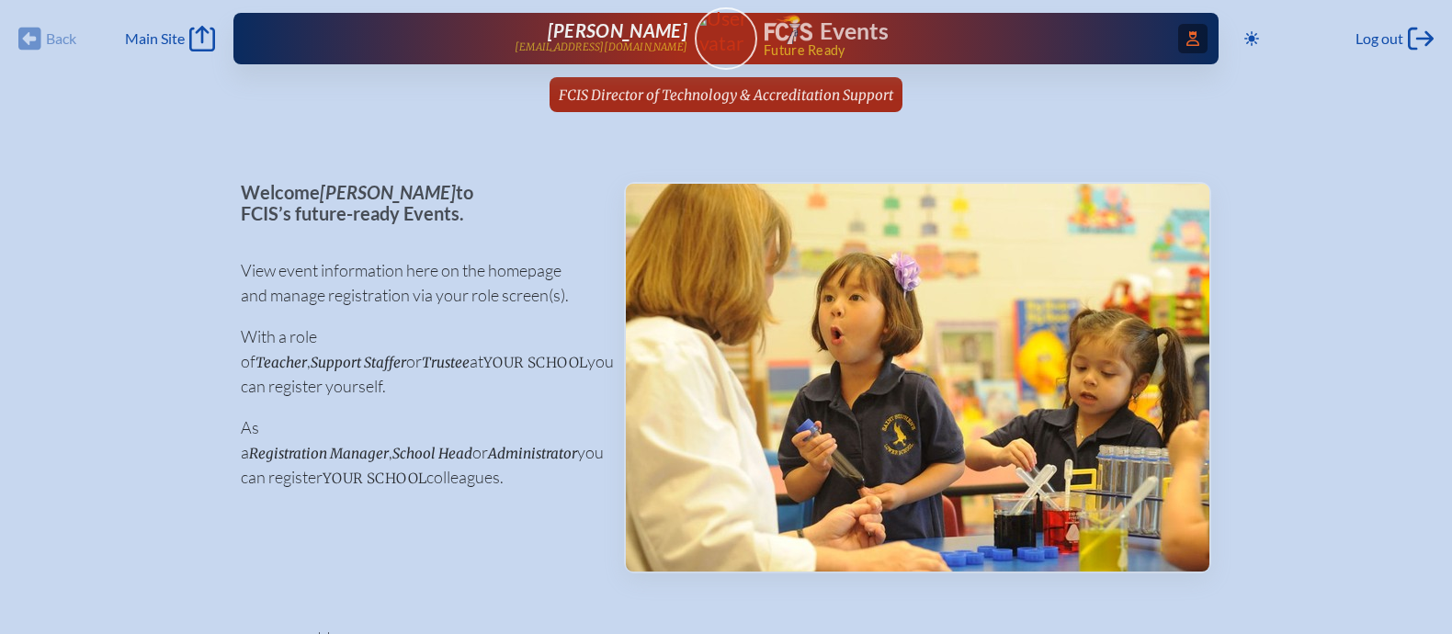
click at [1198, 41] on span "Access Users..." at bounding box center [1192, 38] width 29 height 29
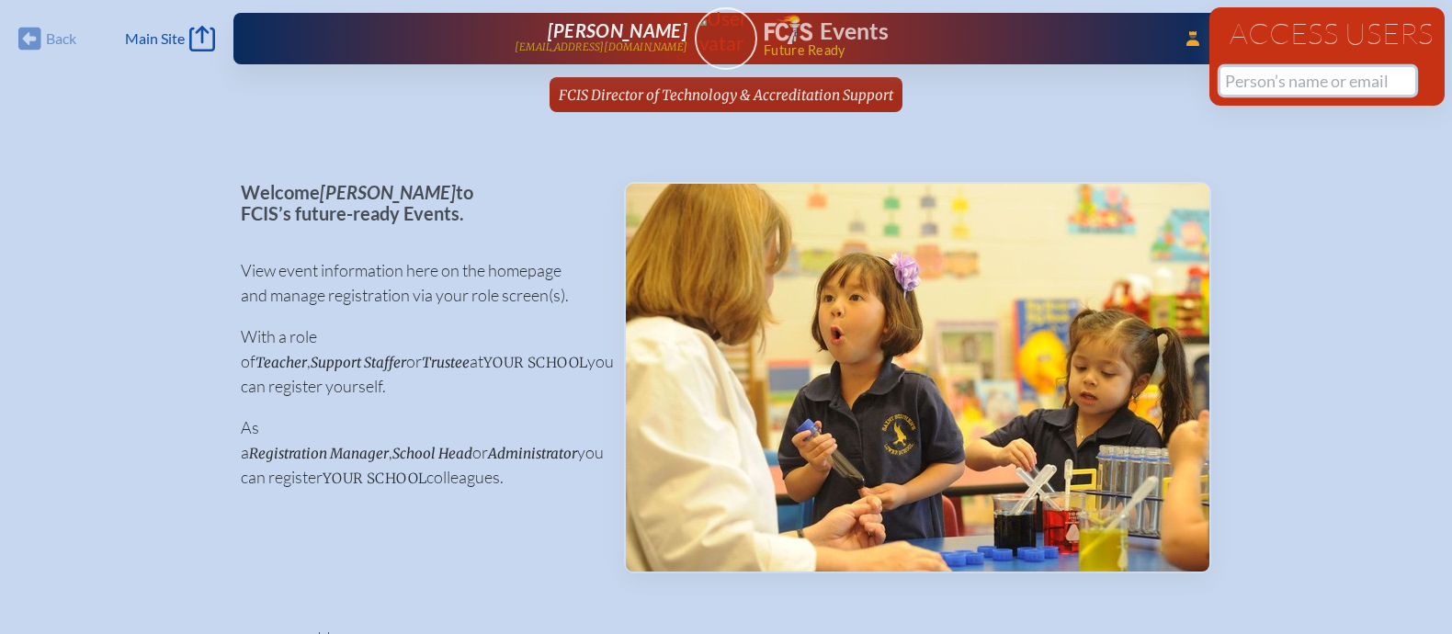
click at [1227, 85] on input "text" at bounding box center [1317, 81] width 195 height 28
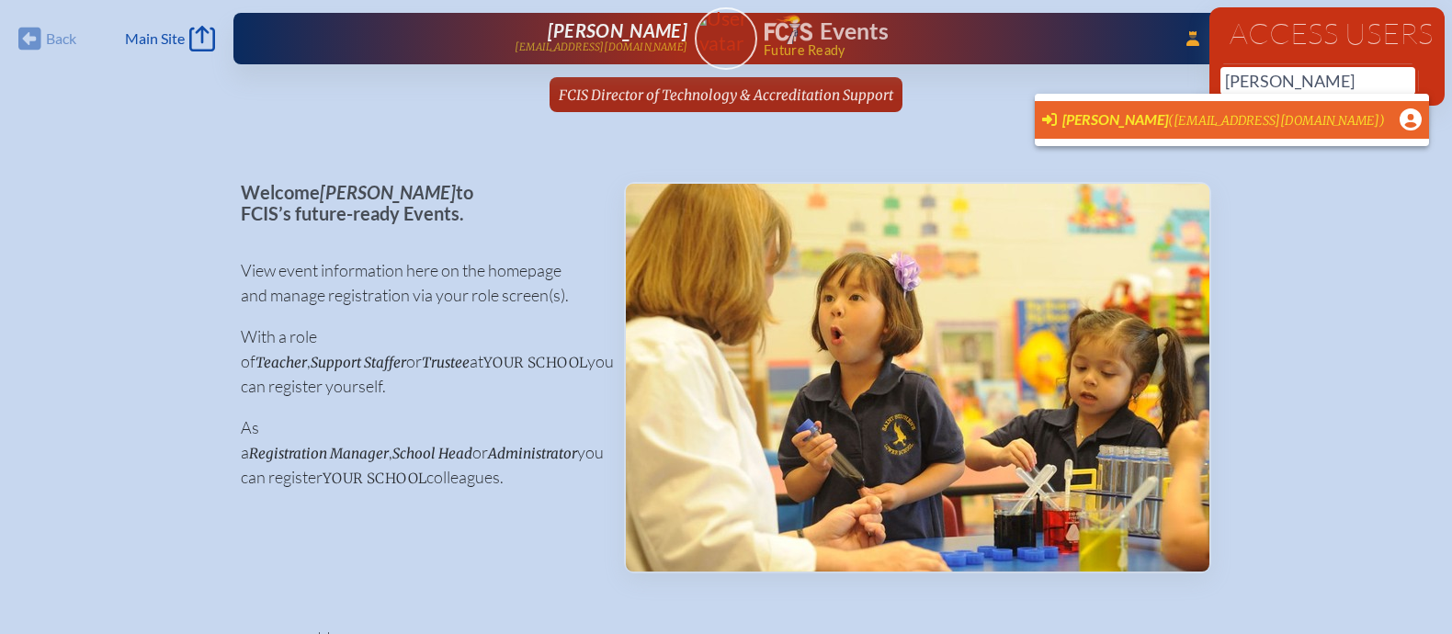
click at [1191, 126] on span "(sperdigon@ransomeverglades.org)" at bounding box center [1276, 121] width 217 height 16
type input "[EMAIL_ADDRESS][DOMAIN_NAME]"
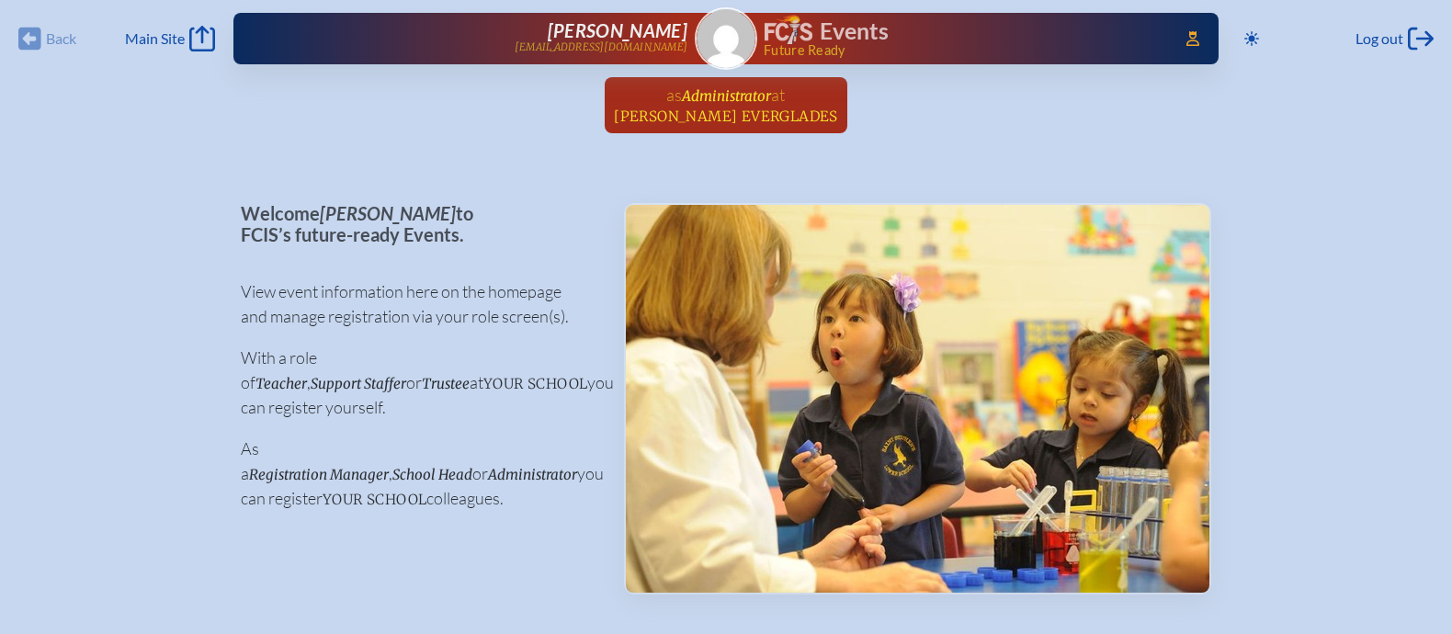
click at [733, 94] on span "Administrator" at bounding box center [726, 95] width 89 height 17
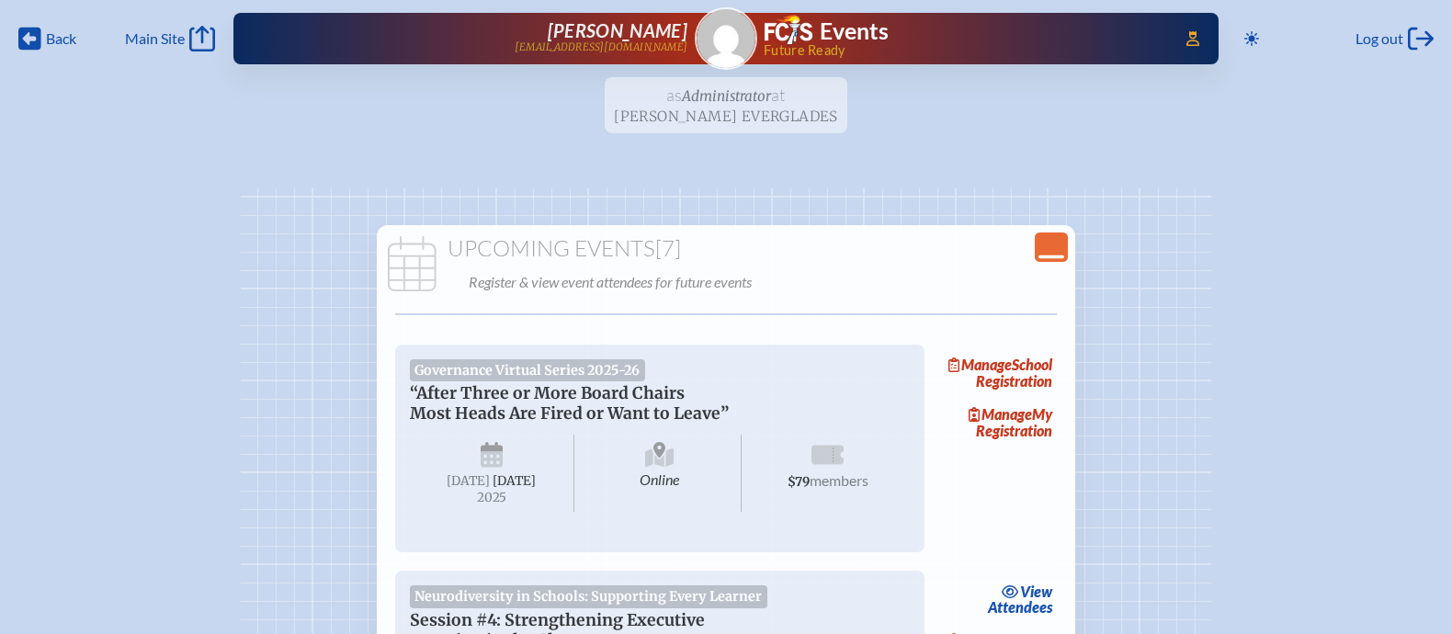
click at [1052, 243] on icon "Close Console" at bounding box center [1051, 247] width 26 height 26
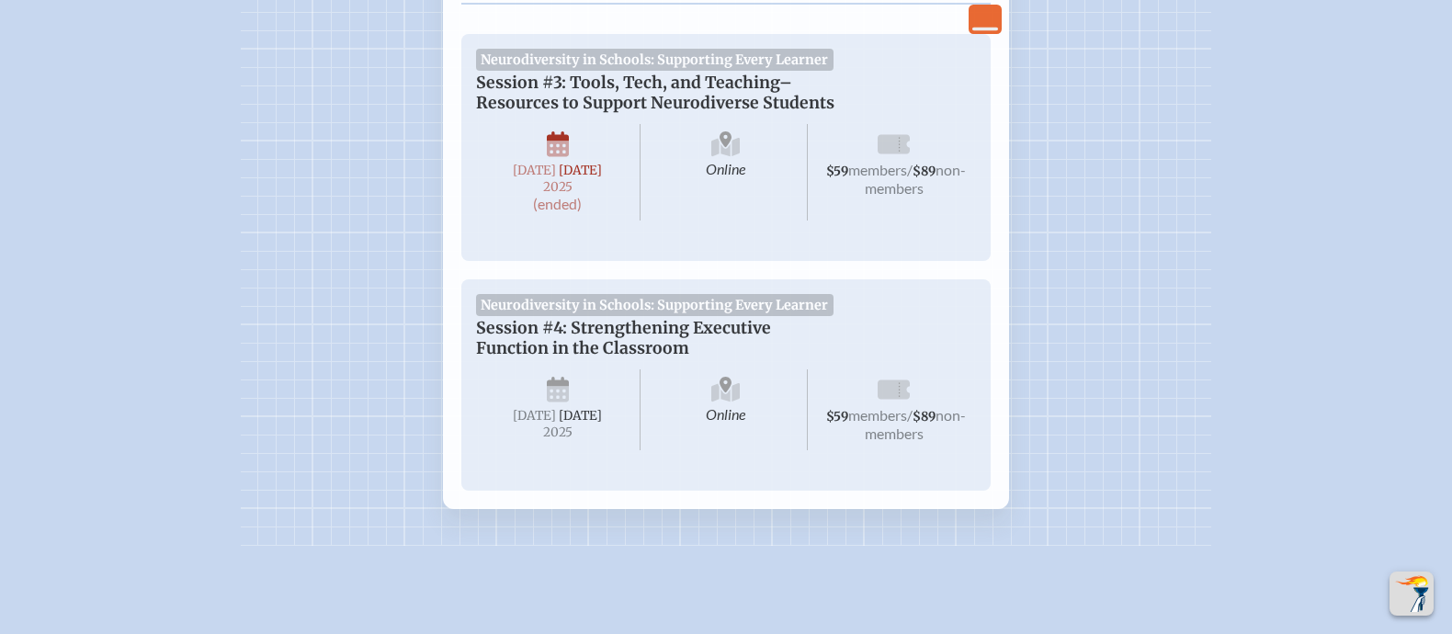
scroll to position [544, 0]
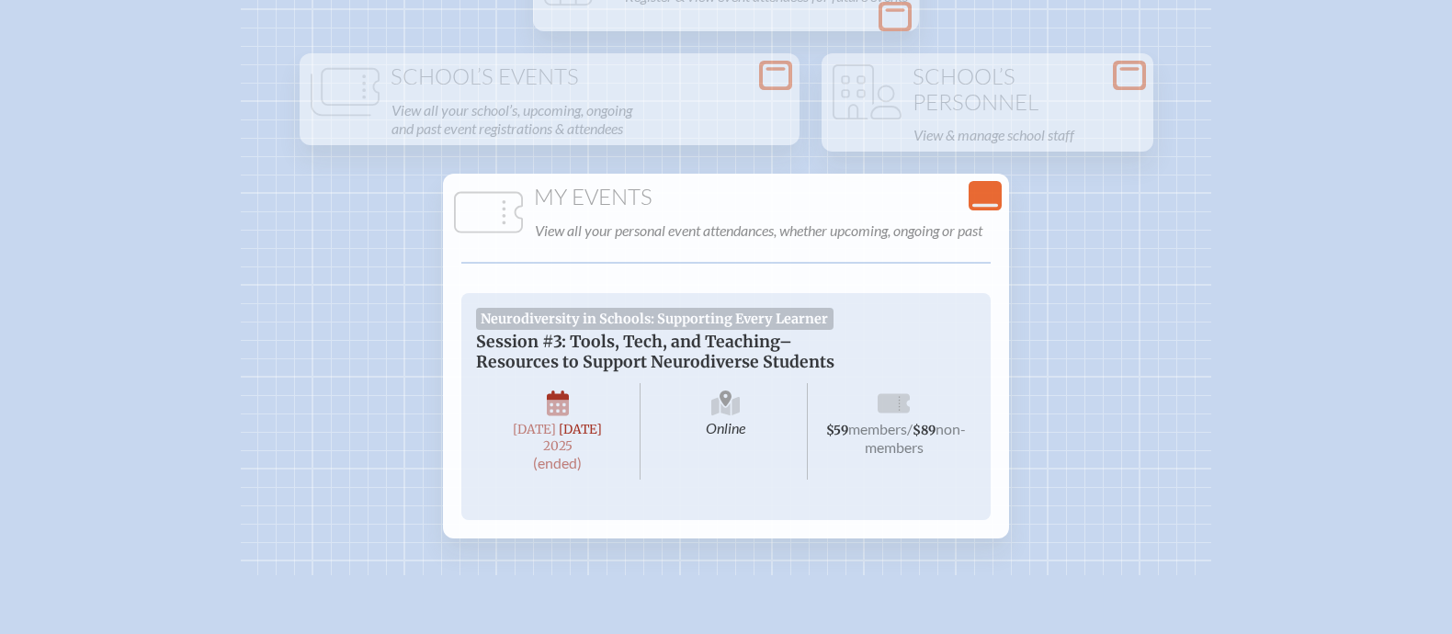
scroll to position [356, 0]
